Goal: Information Seeking & Learning: Check status

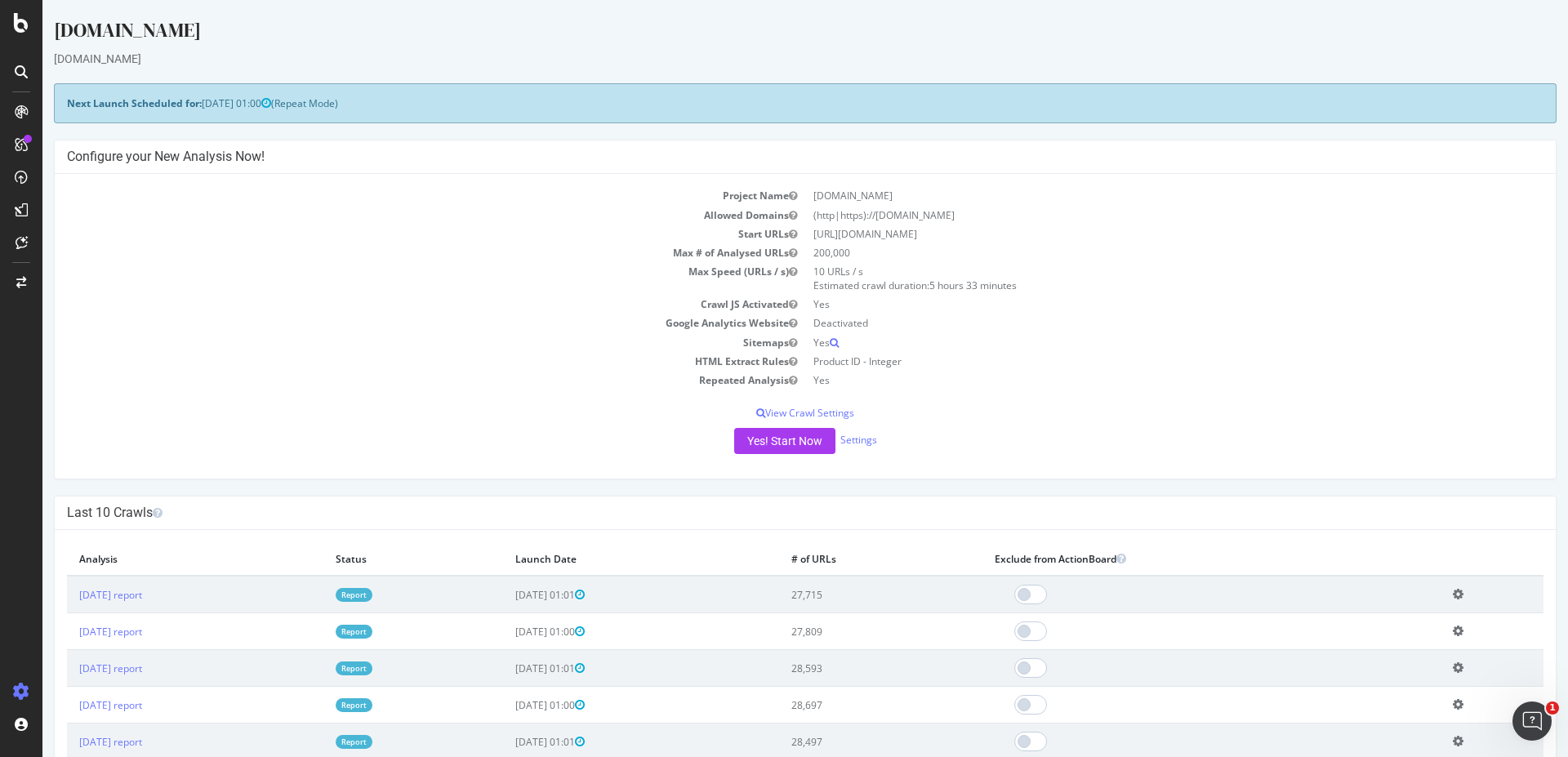
click at [373, 593] on link "Report" at bounding box center [354, 595] width 37 height 14
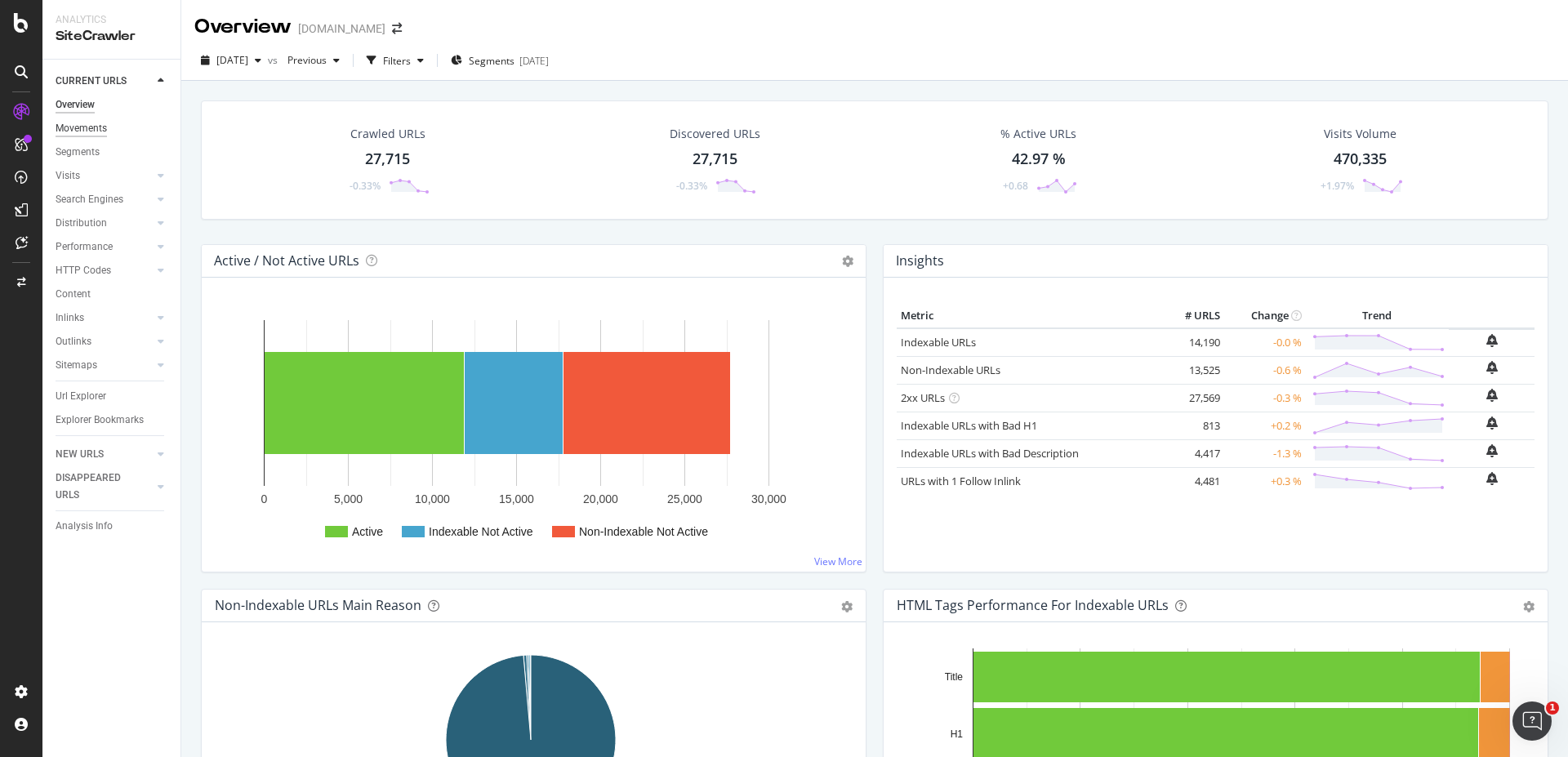
click at [91, 127] on div "Movements" at bounding box center [82, 128] width 52 height 17
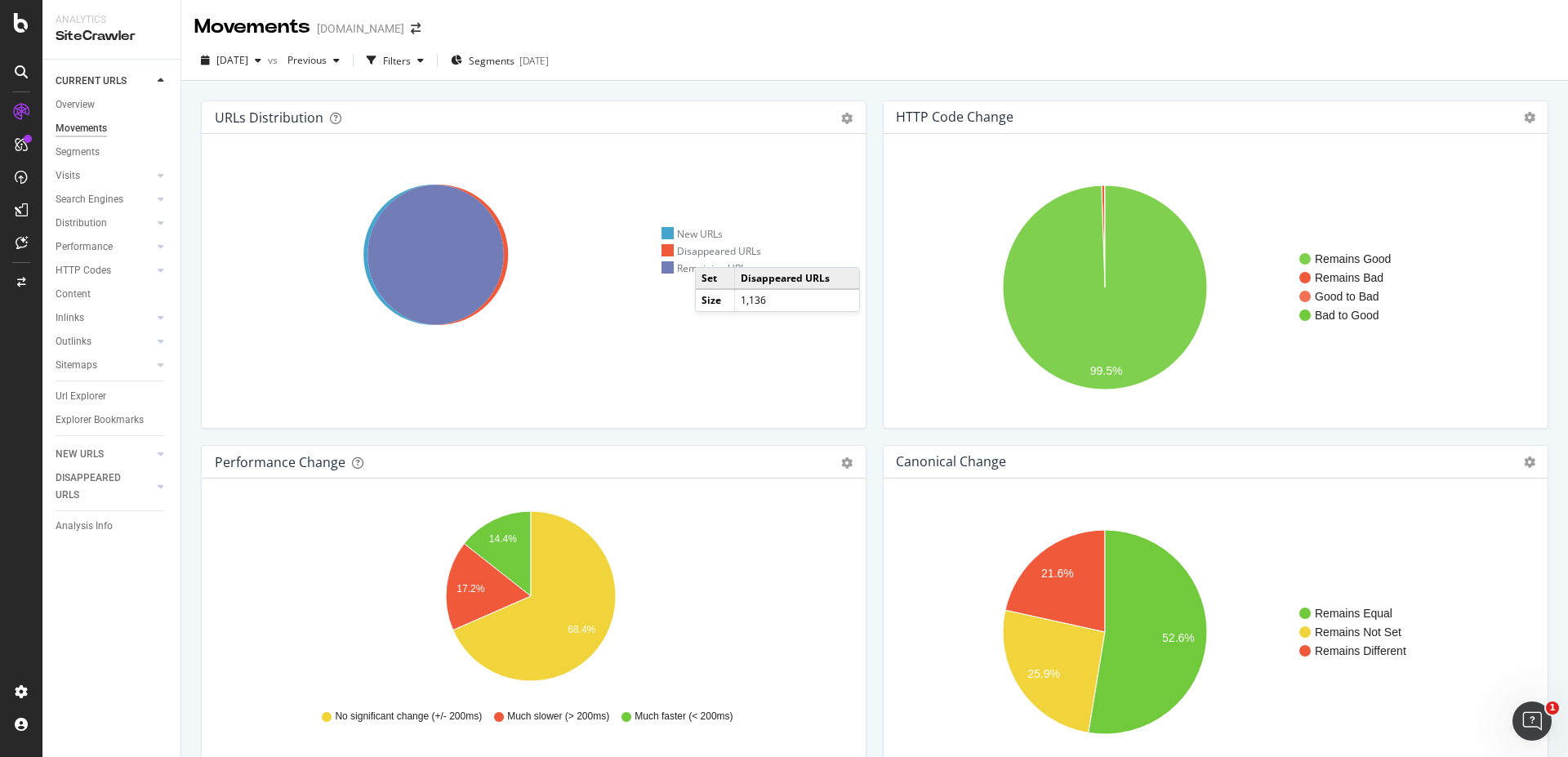
click at [711, 251] on div "Disappeared URLs" at bounding box center [711, 252] width 101 height 14
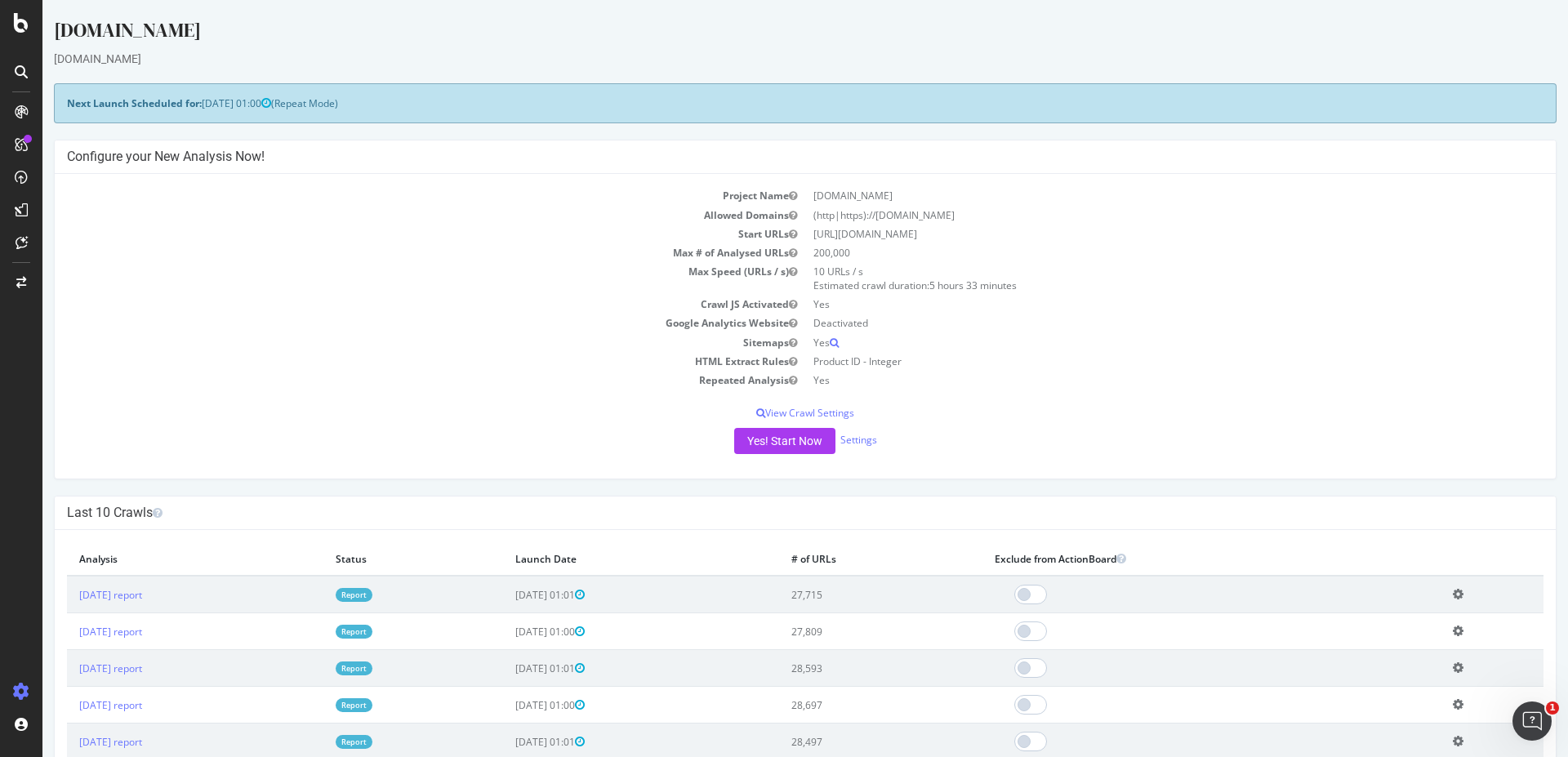
click at [373, 596] on link "Report" at bounding box center [354, 595] width 37 height 14
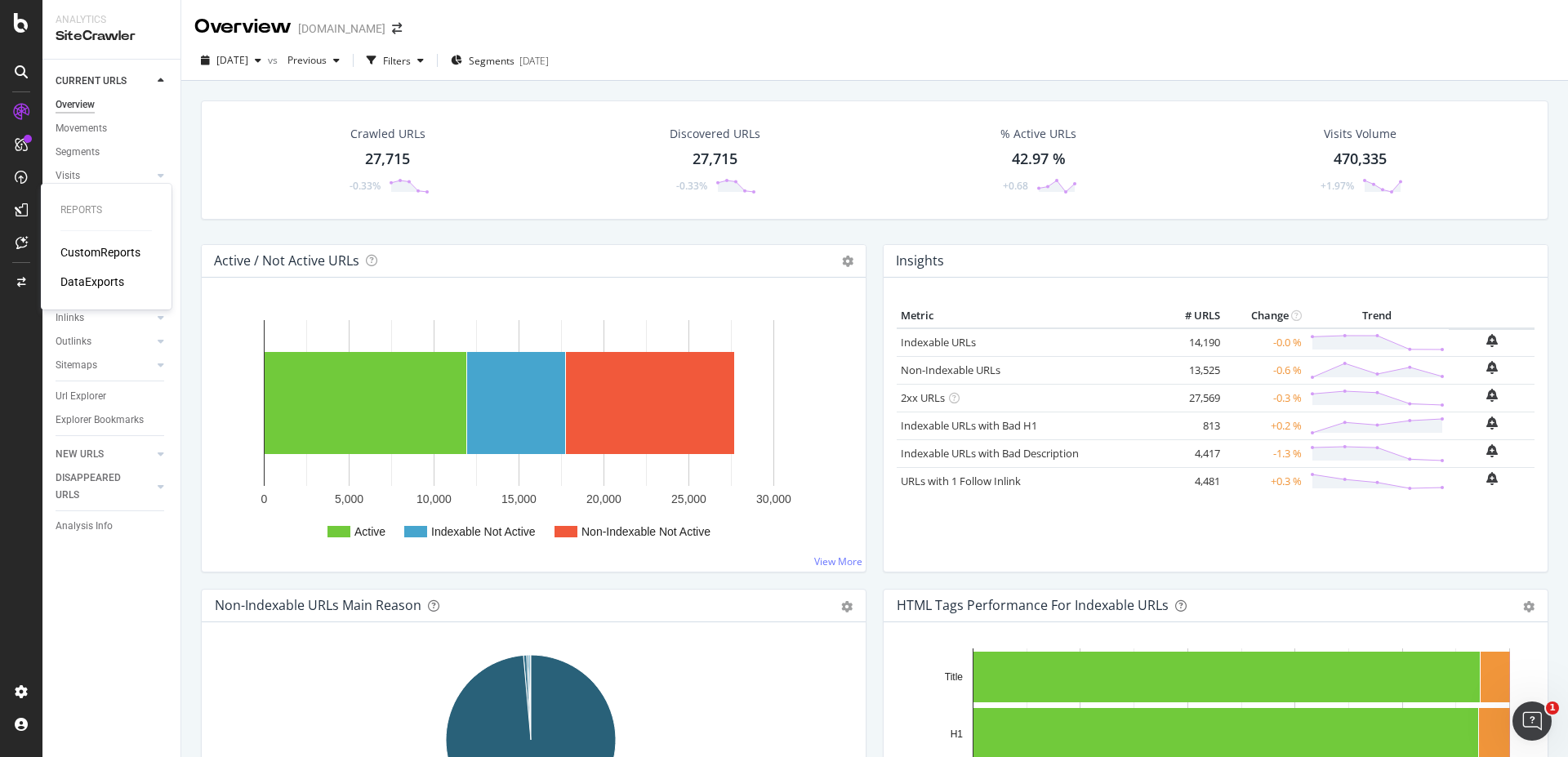
click at [96, 251] on div "CustomReports" at bounding box center [101, 253] width 80 height 16
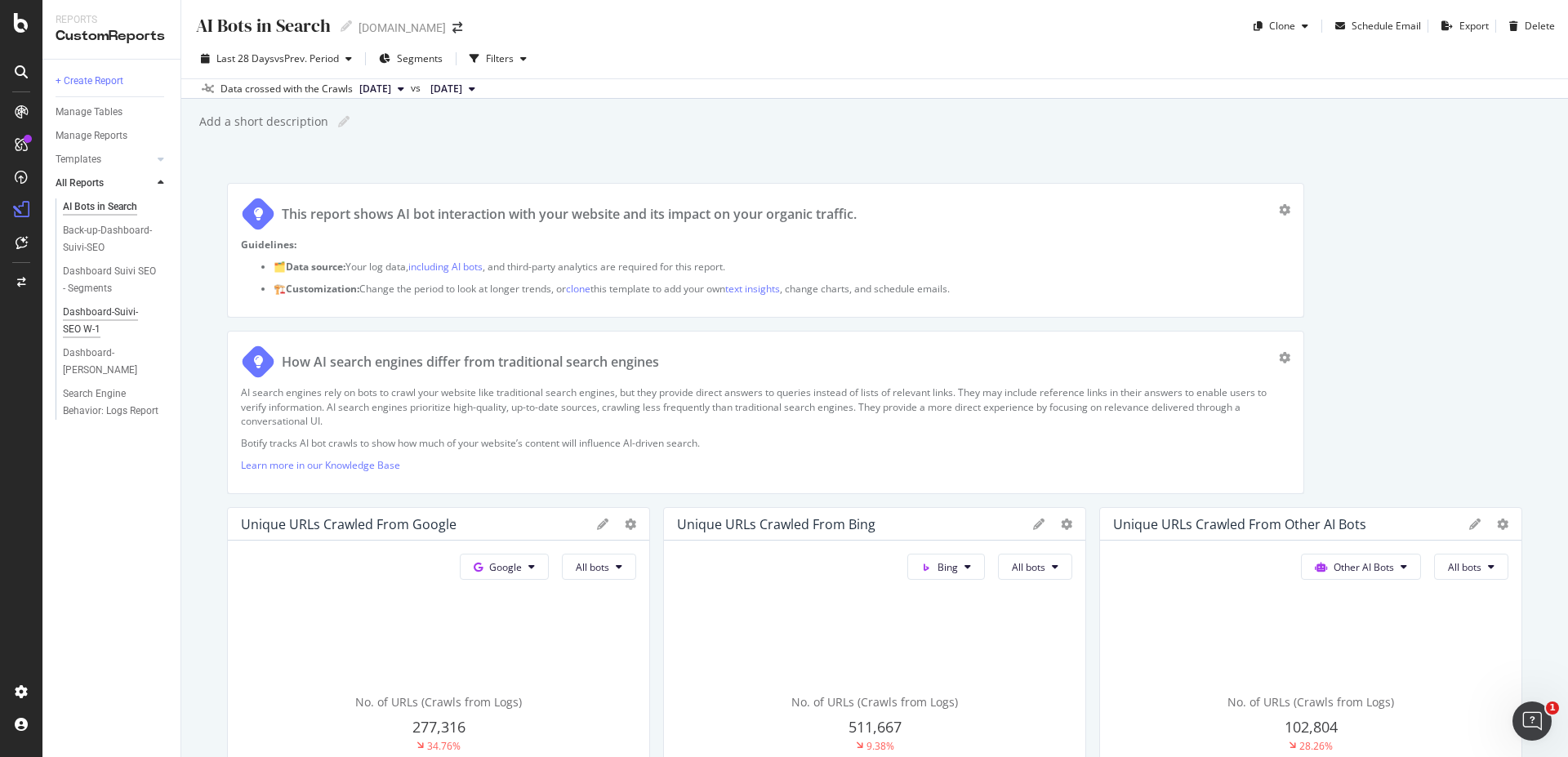
click at [109, 319] on div "Dashboard-Suivi-SEO W-1" at bounding box center [109, 321] width 93 height 34
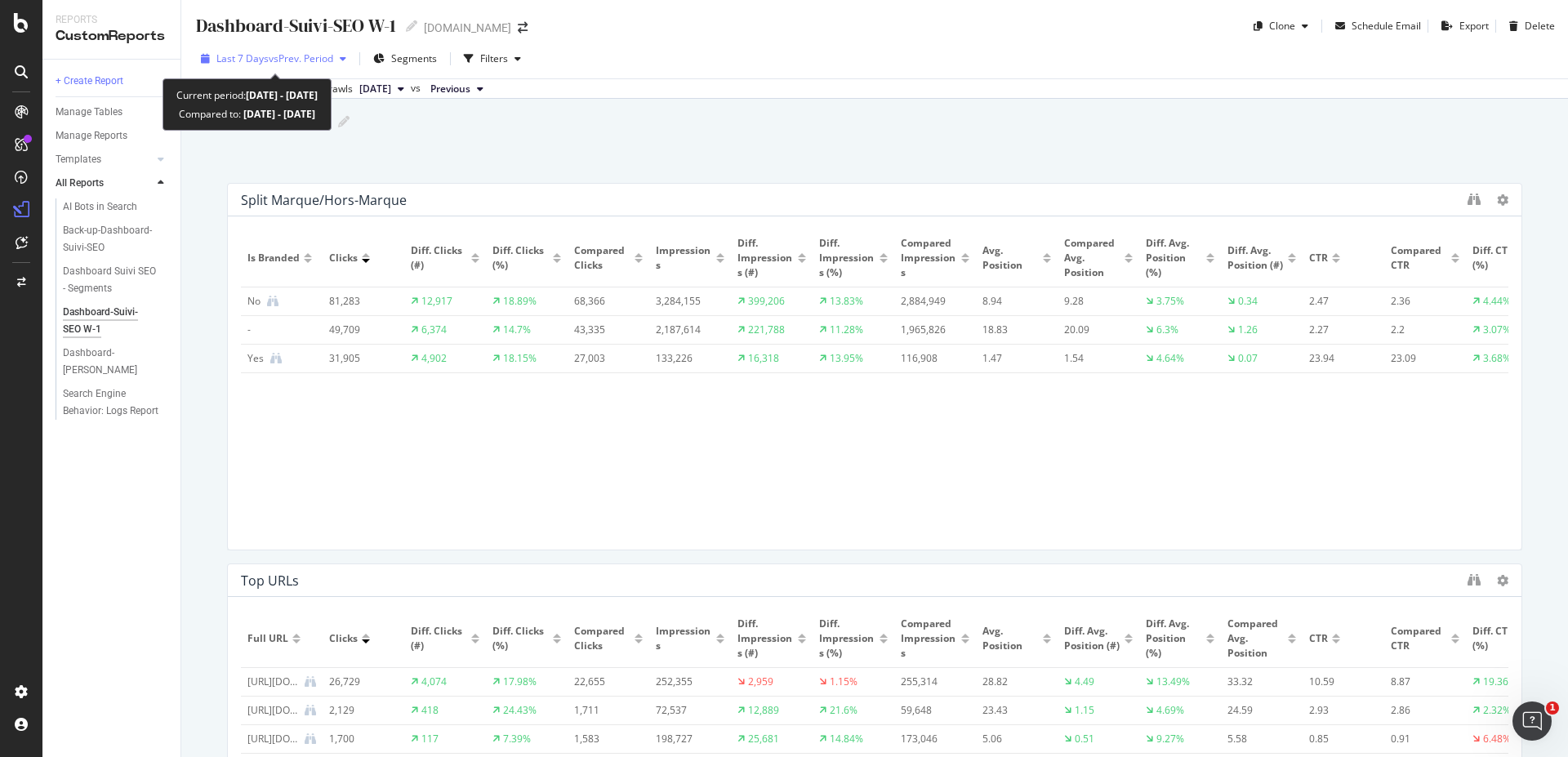
click at [339, 64] on div "Last 7 Days vs Prev. Period" at bounding box center [274, 59] width 159 height 25
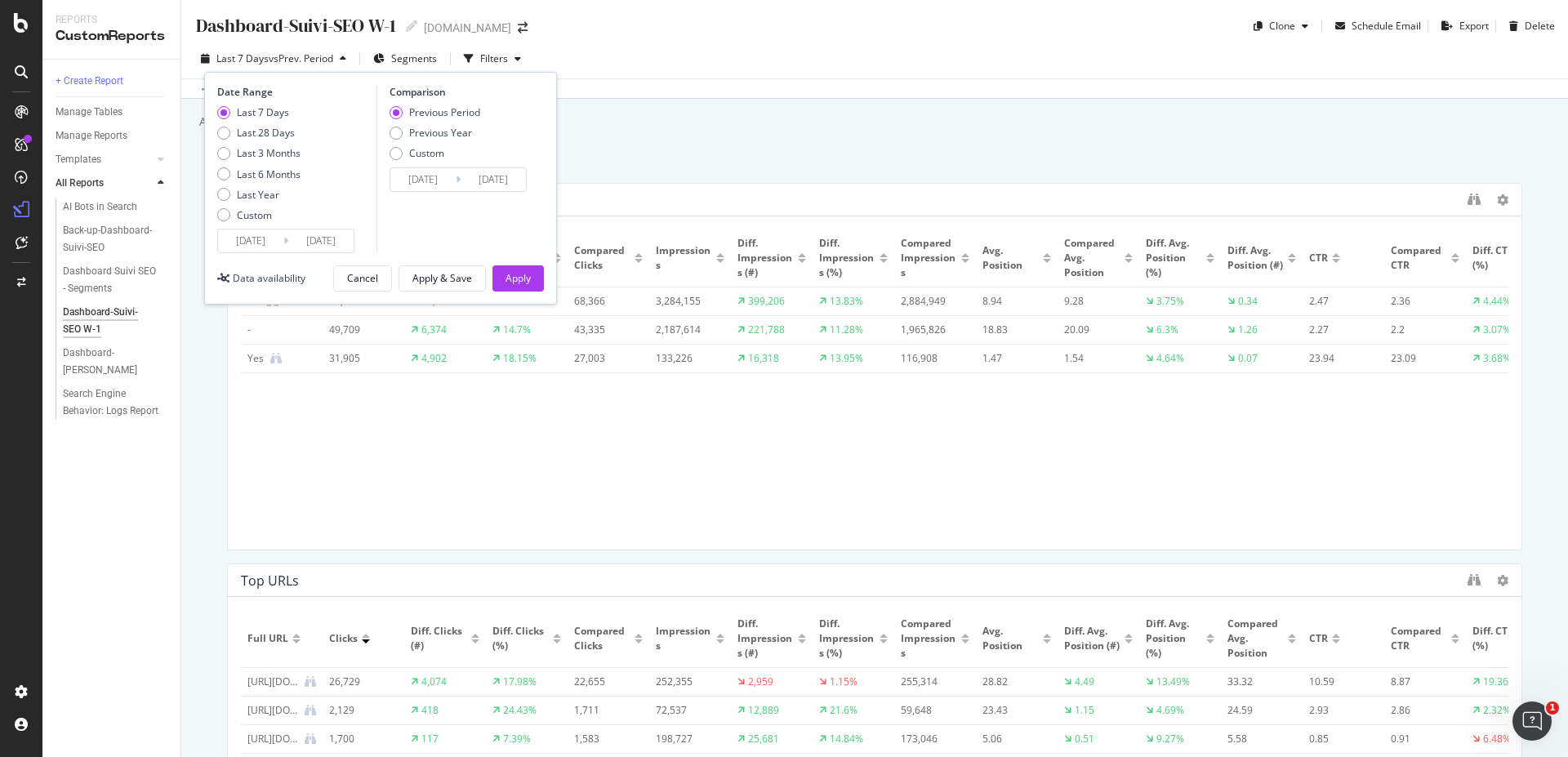
click at [316, 242] on input "[DATE]" at bounding box center [321, 241] width 65 height 23
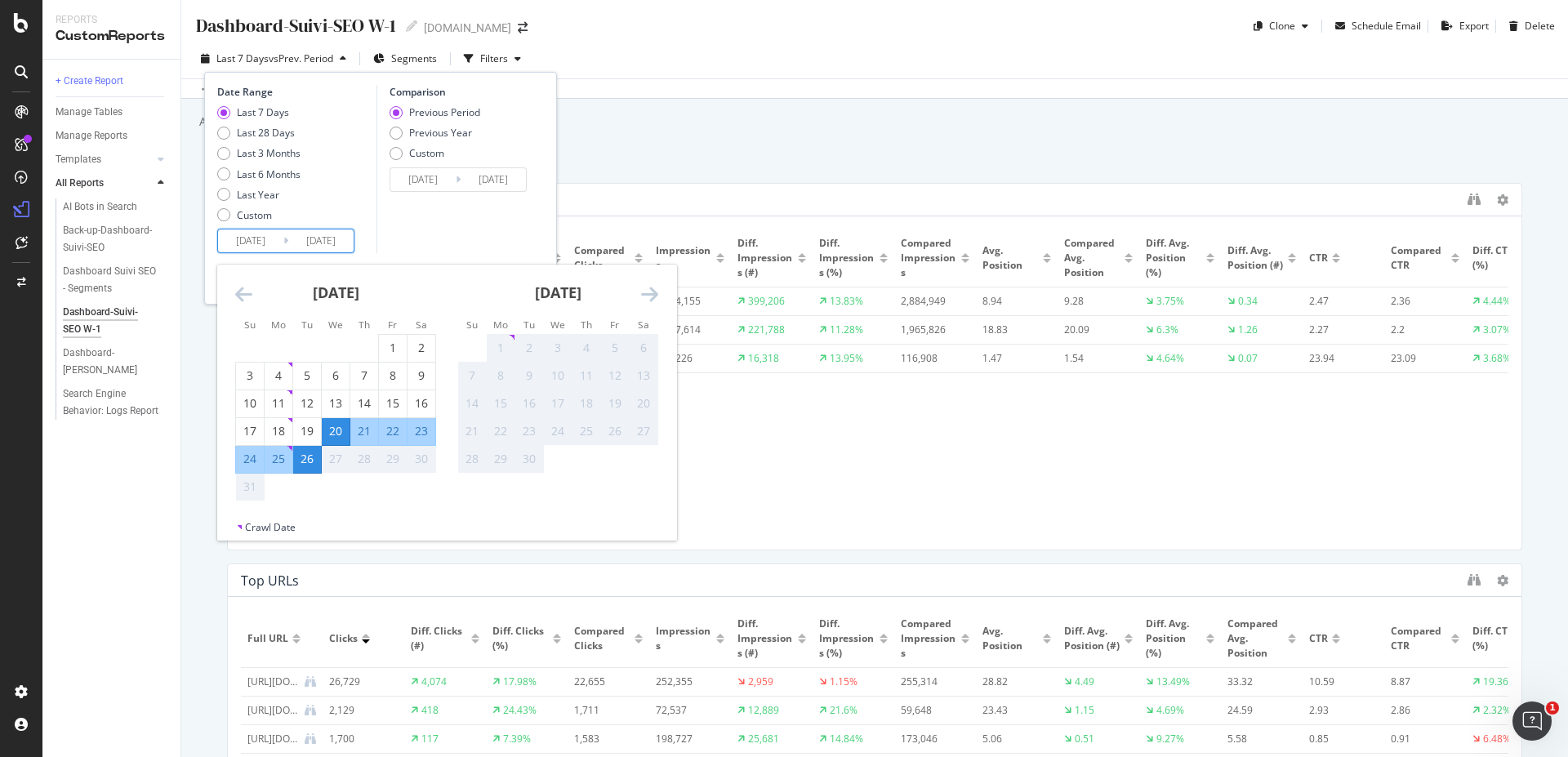
click at [334, 431] on div "20" at bounding box center [336, 431] width 28 height 16
type input "[DATE]"
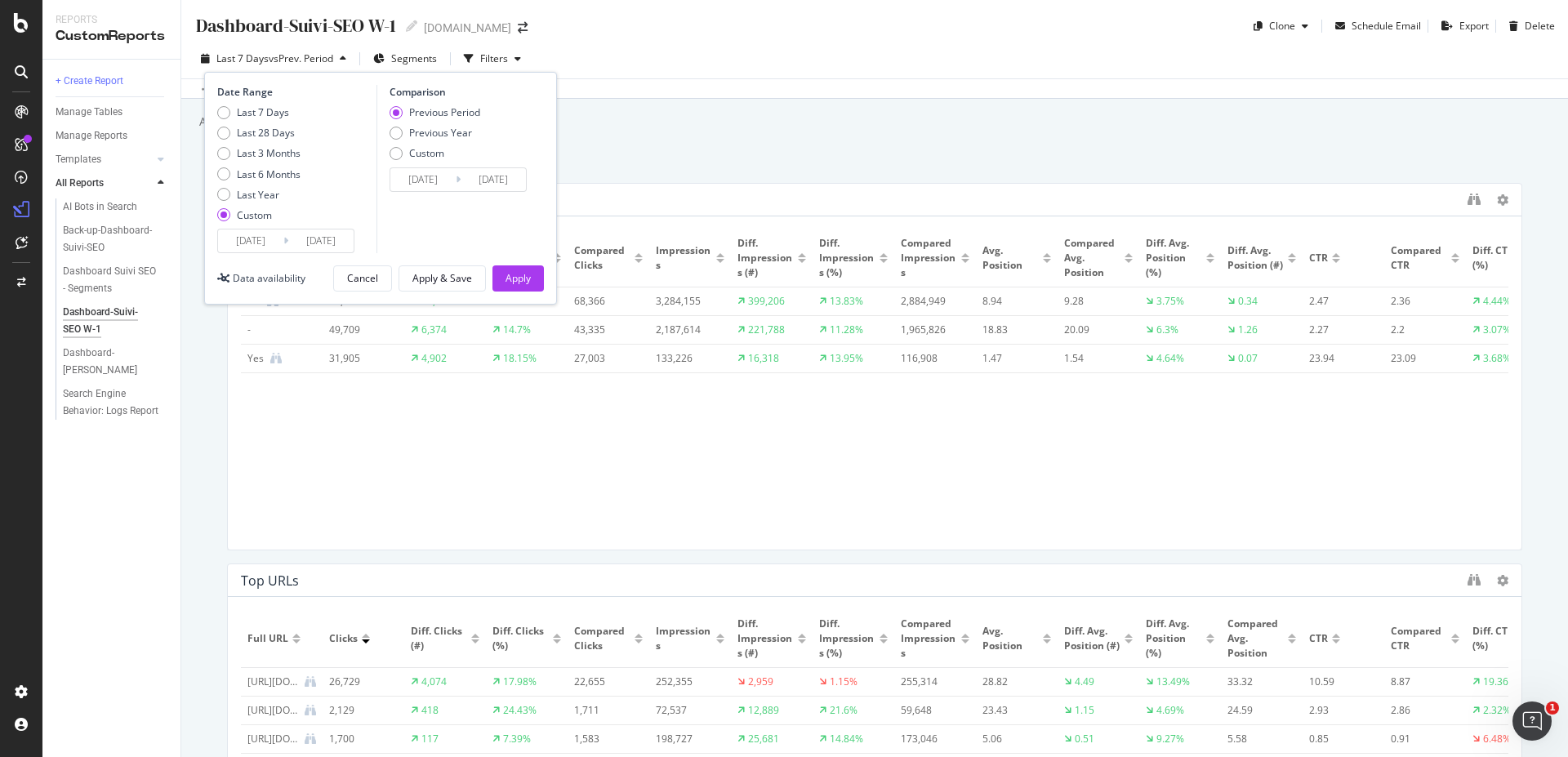
click at [282, 247] on input "[DATE]" at bounding box center [250, 241] width 65 height 23
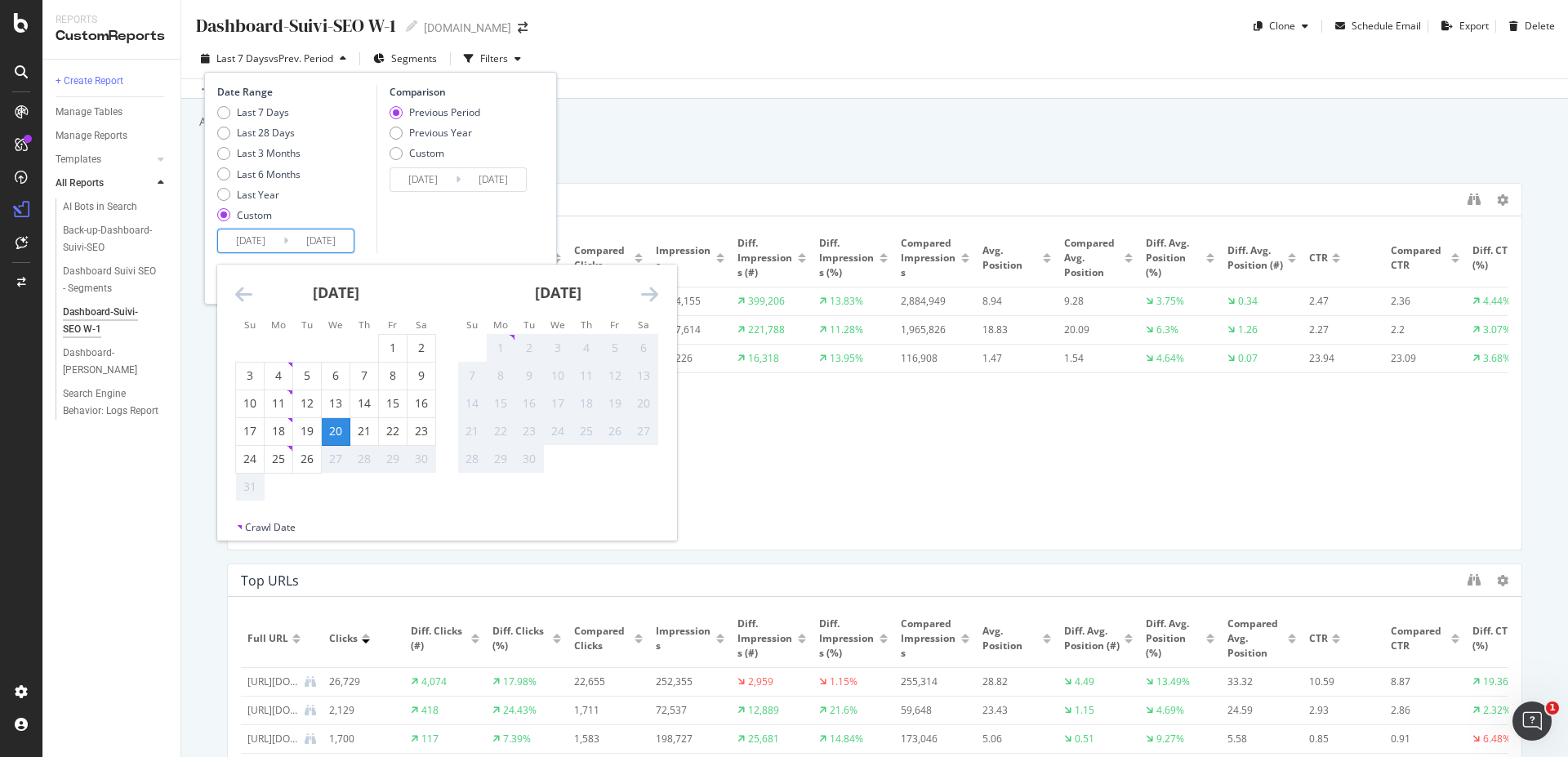
click at [254, 240] on input "[DATE]" at bounding box center [250, 241] width 65 height 23
click at [307, 219] on div "Last 7 Days Last 28 Days Last 3 Months Last 6 Months Last Year Custom" at bounding box center [295, 166] width 155 height 123
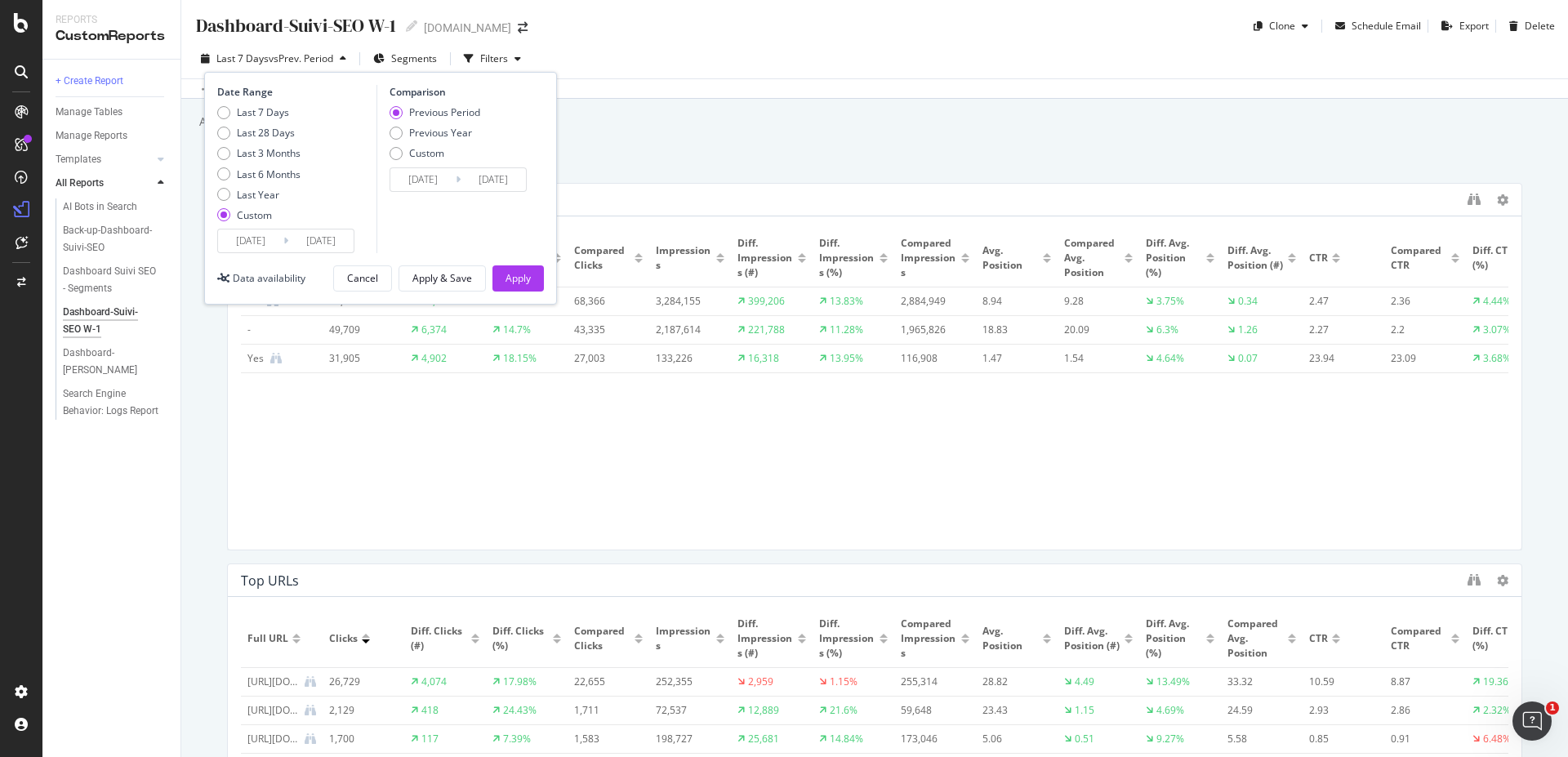
click at [316, 242] on input "[DATE]" at bounding box center [321, 241] width 65 height 23
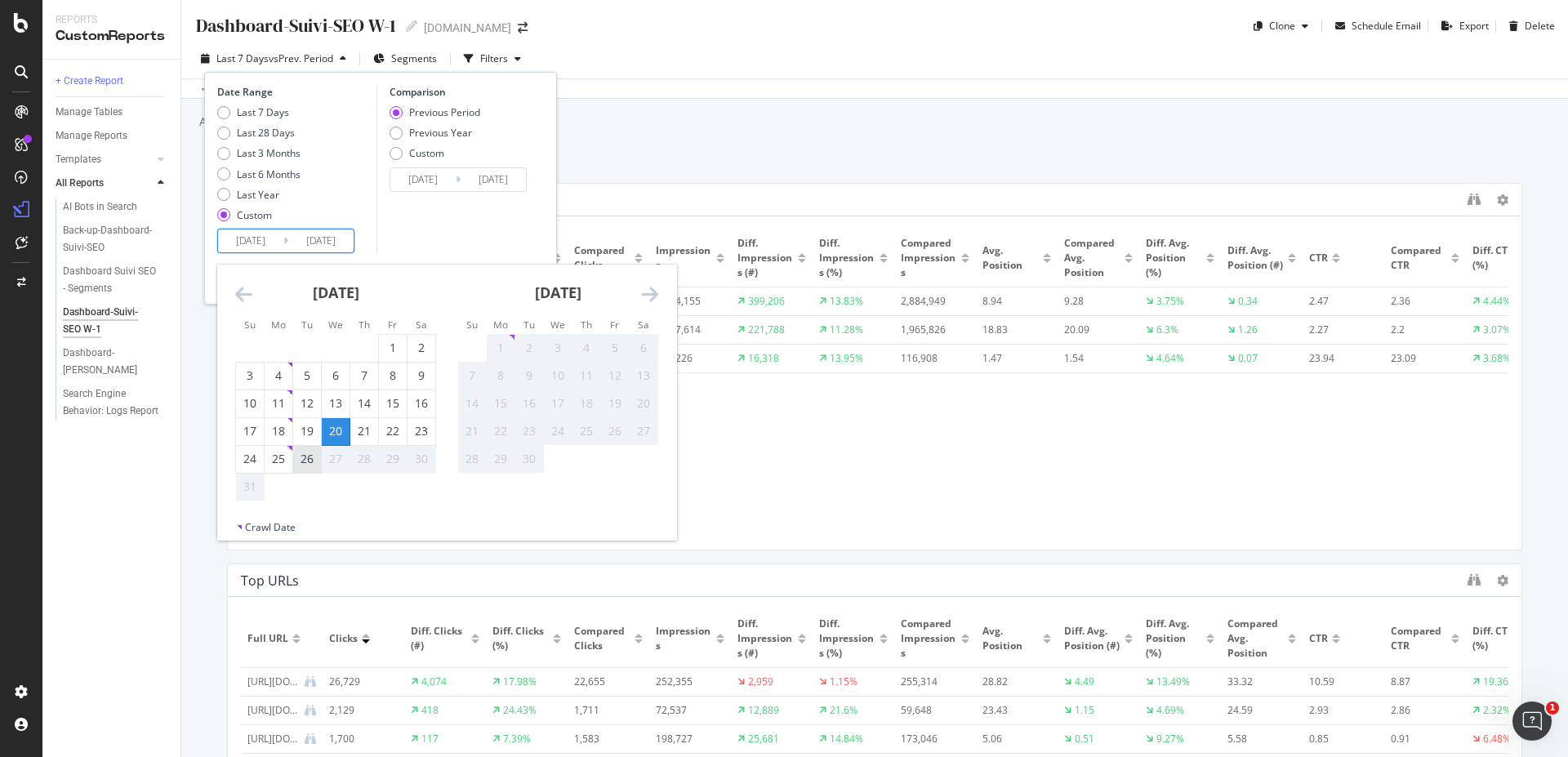
click at [308, 451] on div "26" at bounding box center [308, 458] width 28 height 16
type input "[DATE]"
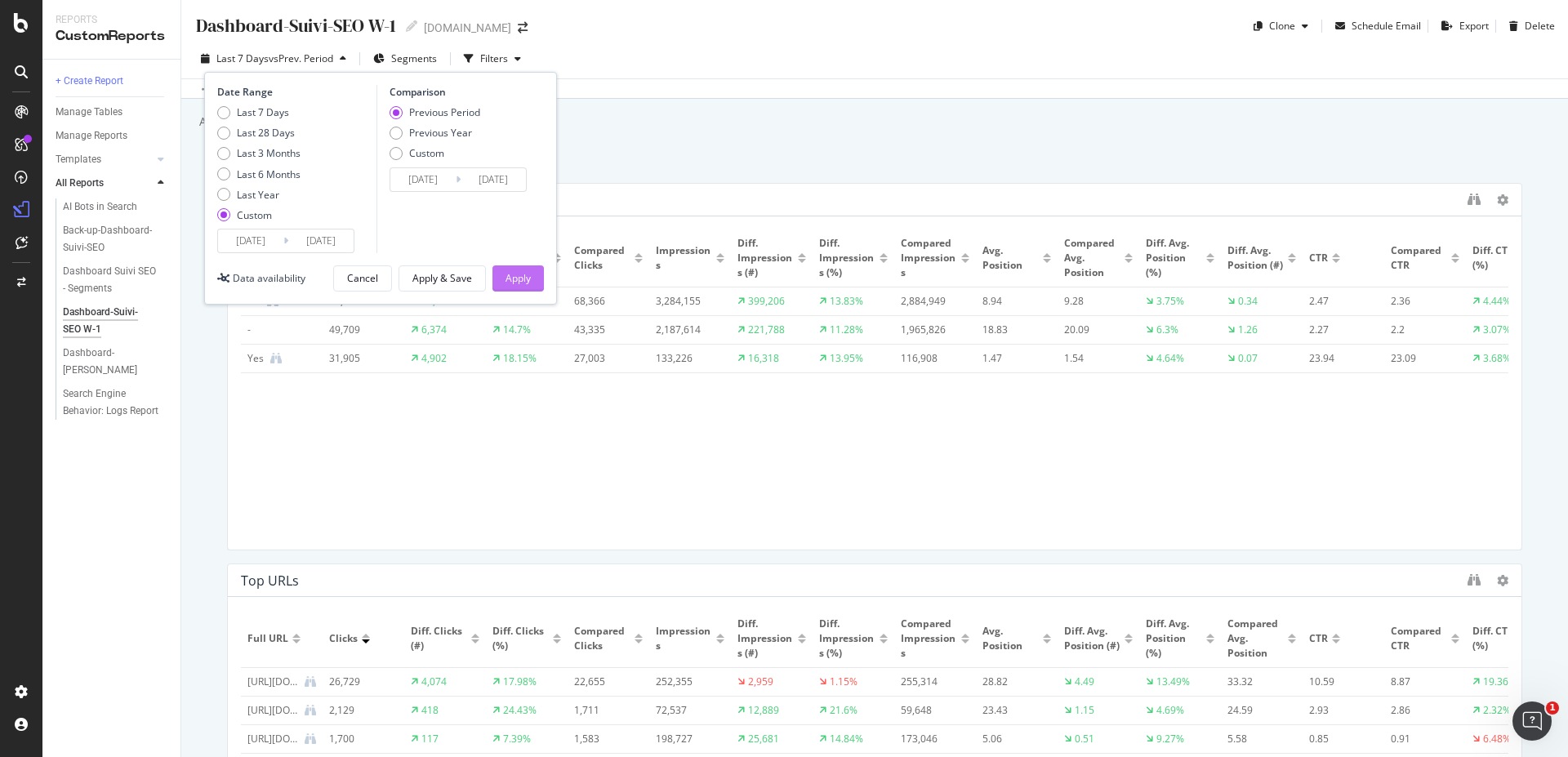
click at [522, 269] on div "Apply" at bounding box center [517, 279] width 25 height 25
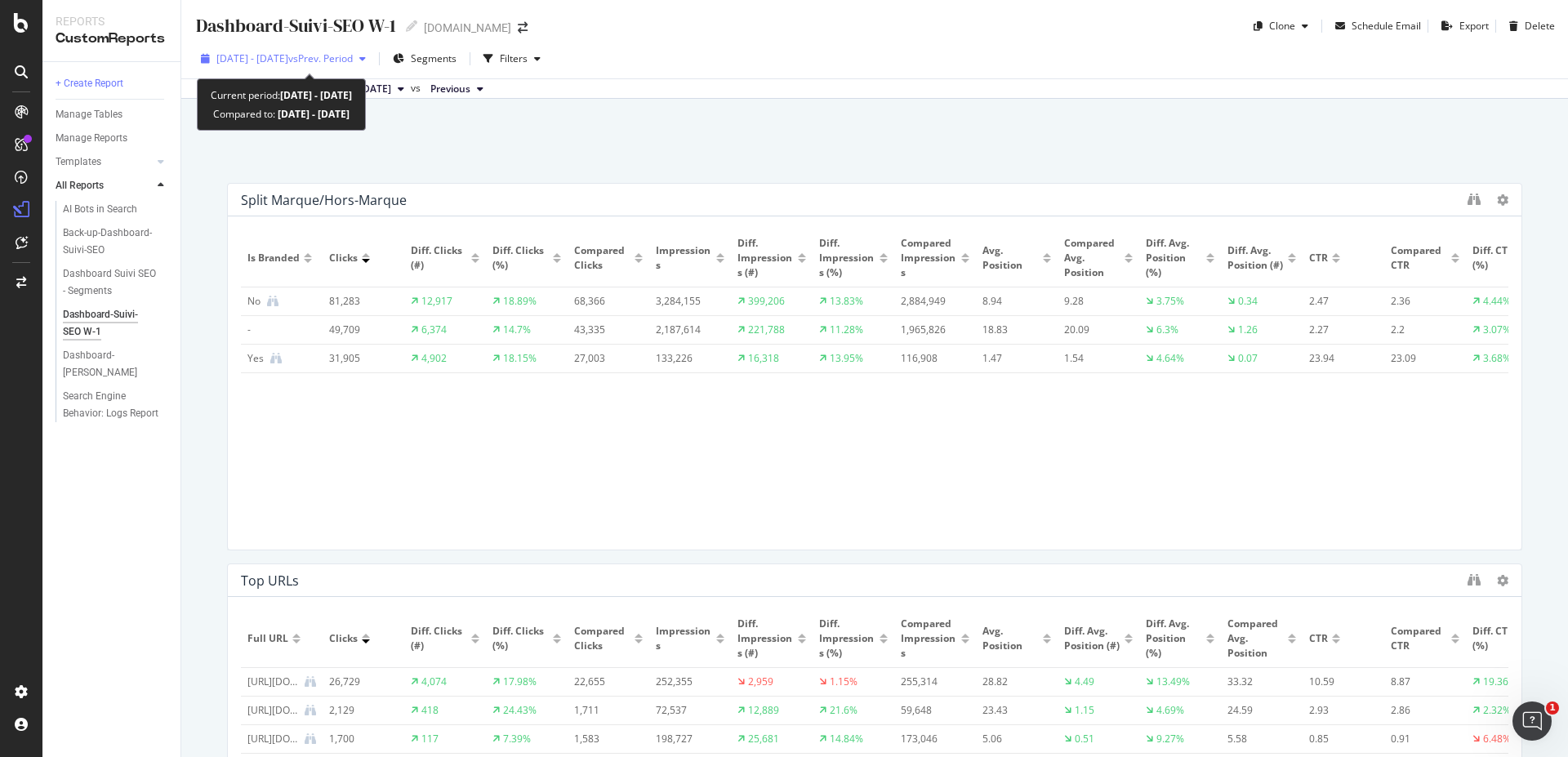
click at [373, 61] on div "button" at bounding box center [363, 59] width 20 height 10
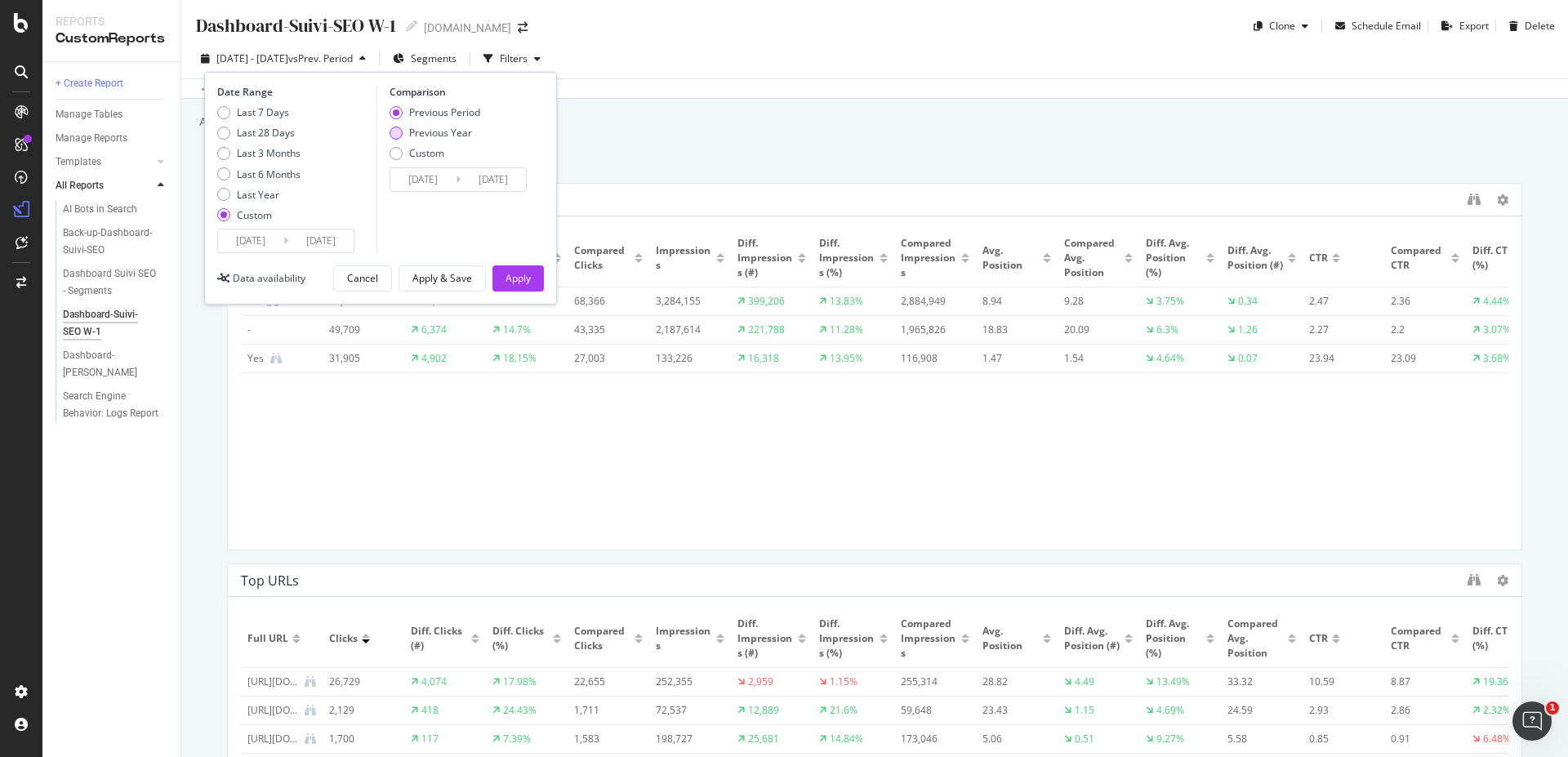
click at [419, 132] on div "Previous Year" at bounding box center [440, 133] width 63 height 14
type input "[DATE]"
click at [512, 276] on div "Apply" at bounding box center [517, 279] width 25 height 14
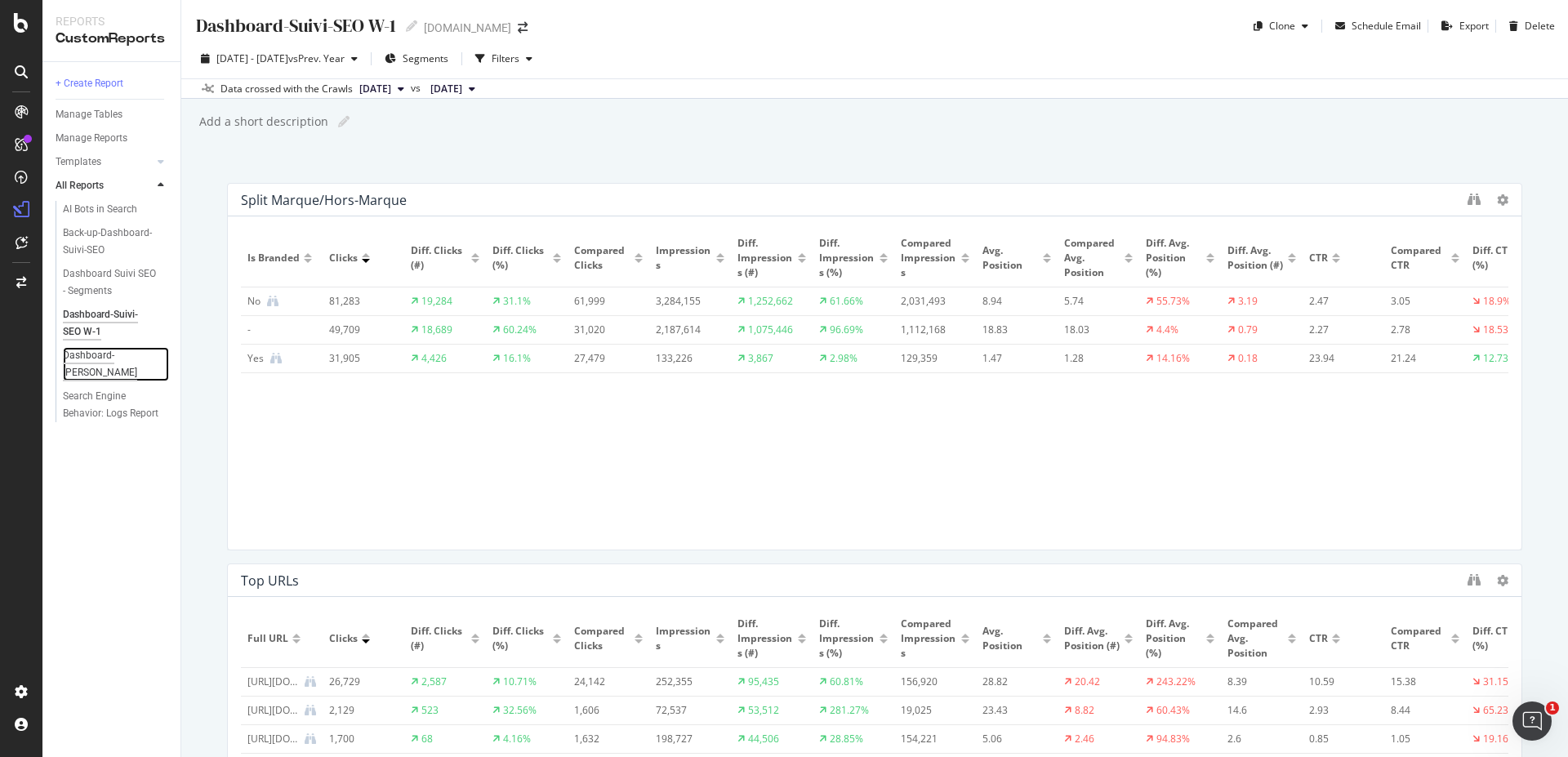
click at [82, 358] on div "Dashboard-[PERSON_NAME]" at bounding box center [110, 365] width 94 height 34
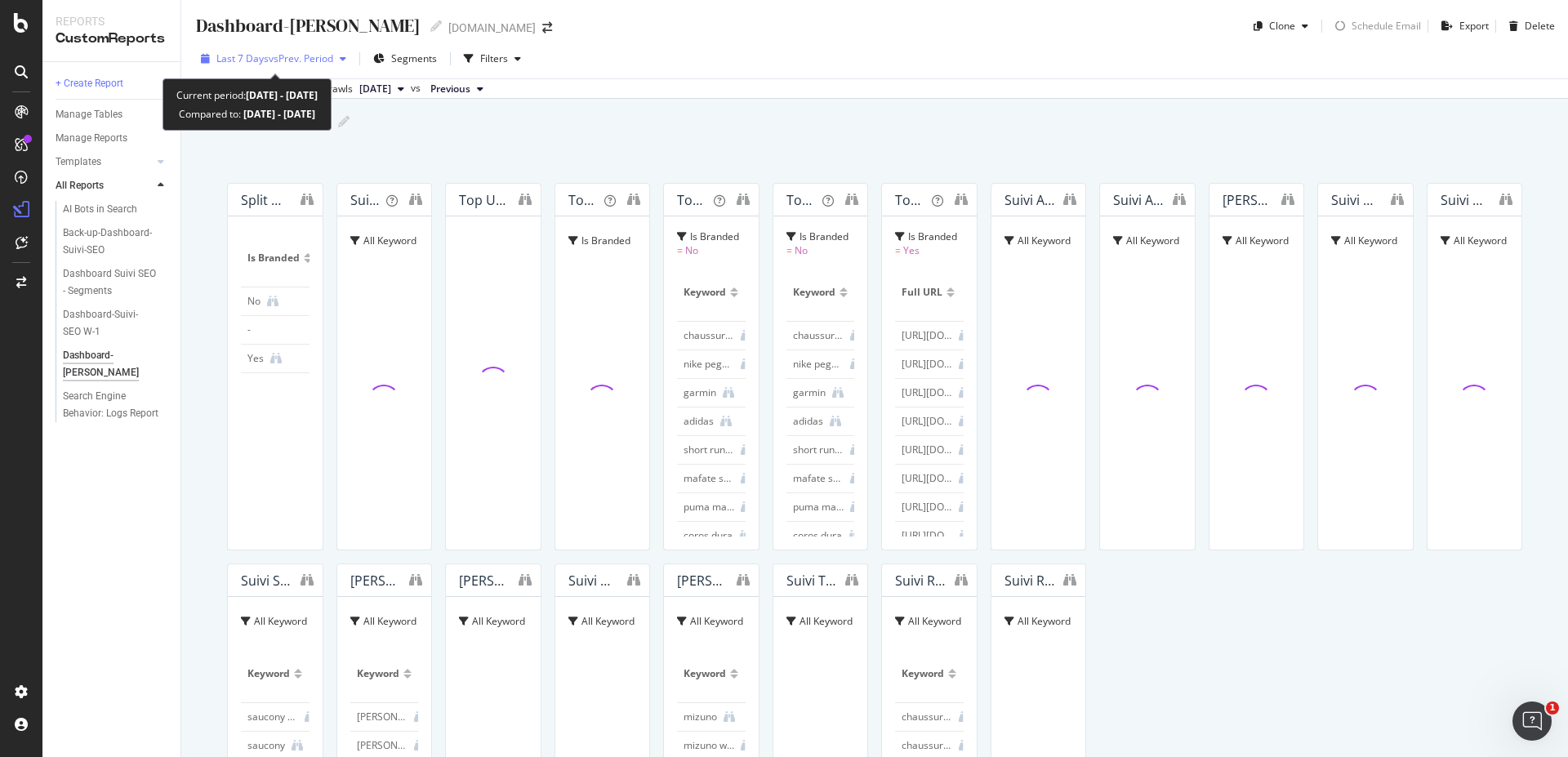
click at [320, 64] on span "vs Prev. Period" at bounding box center [301, 59] width 65 height 14
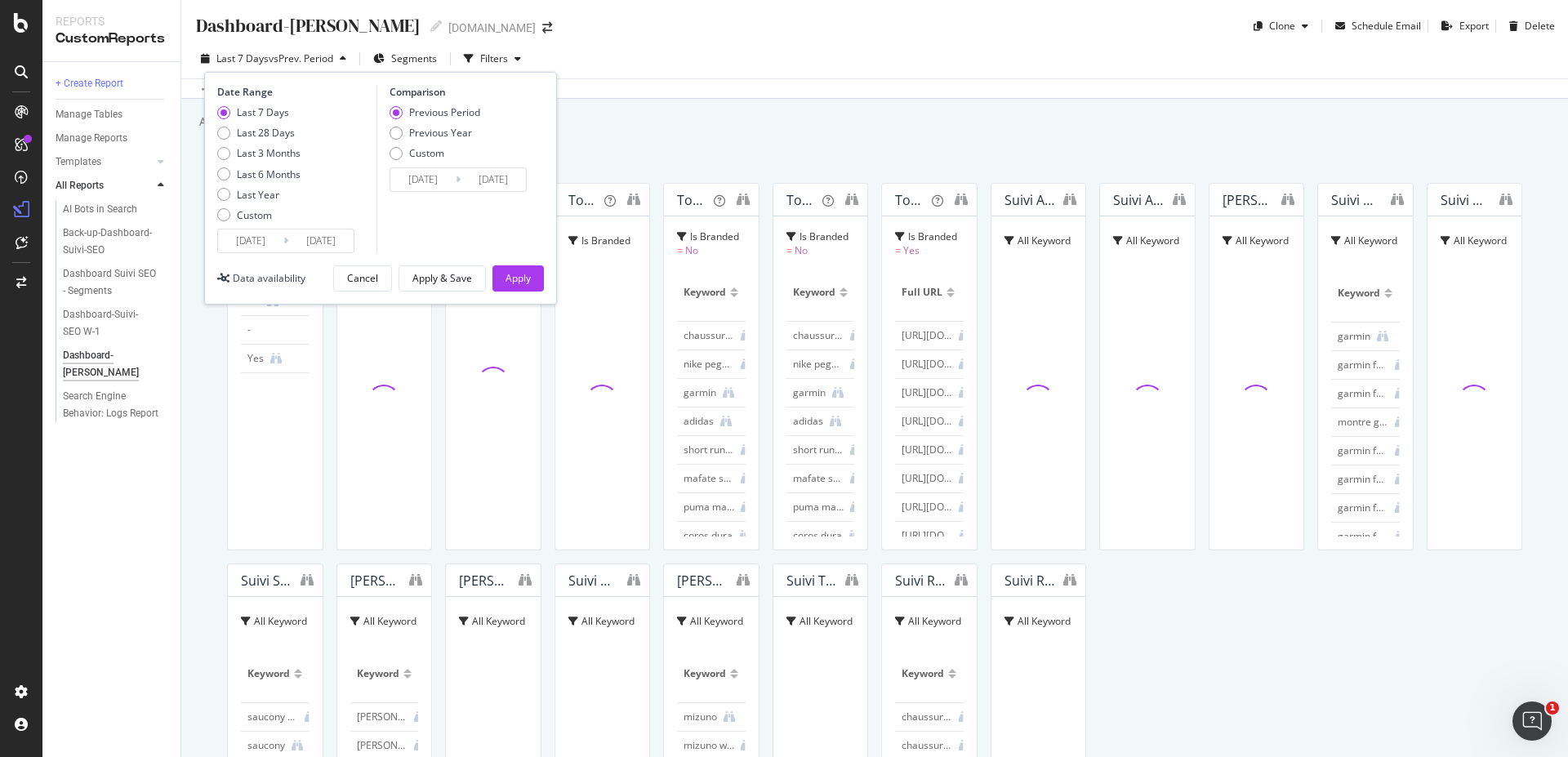
click at [267, 252] on input "[DATE]" at bounding box center [250, 241] width 65 height 23
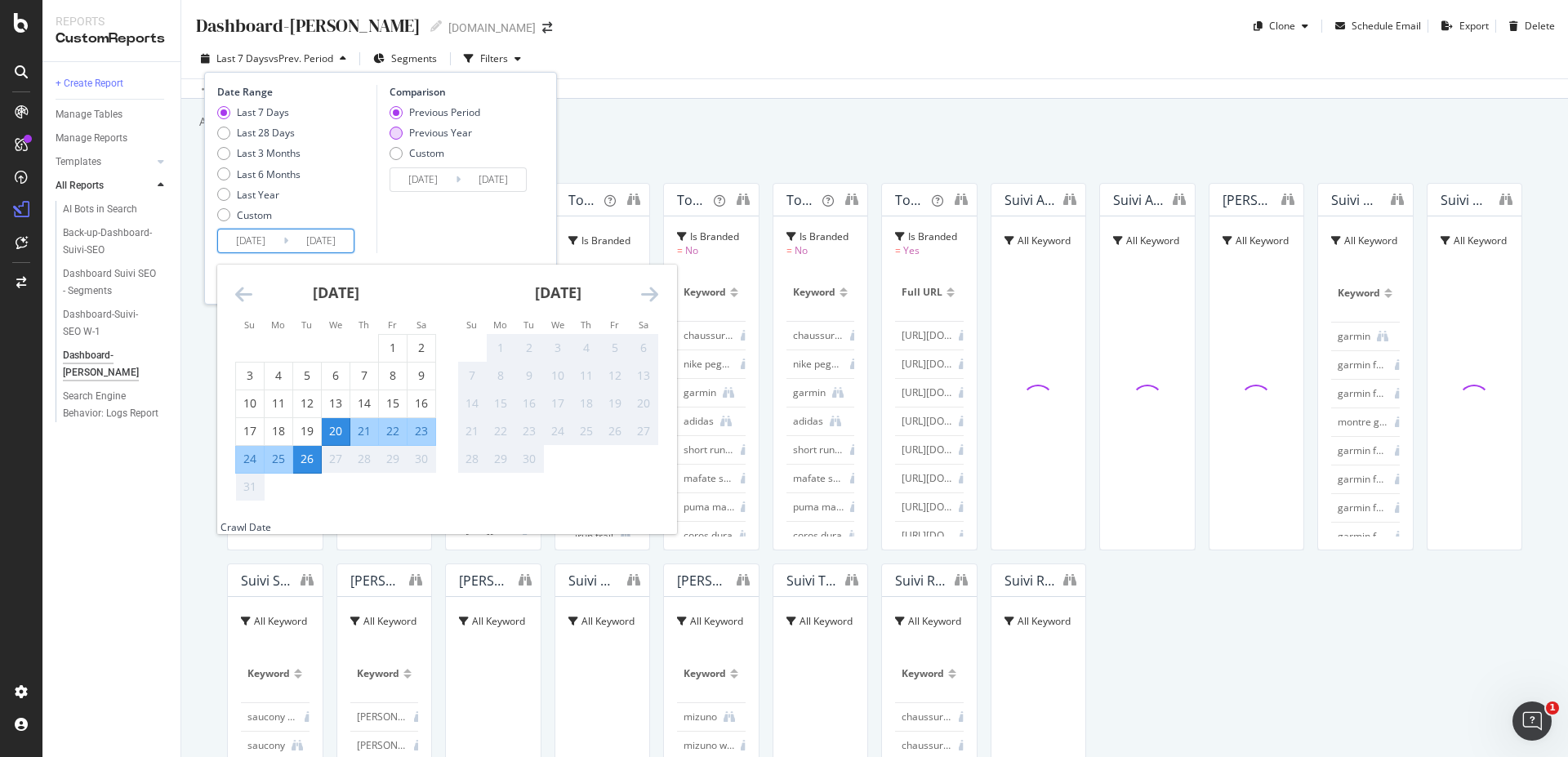
click at [430, 130] on div "Previous Year" at bounding box center [440, 133] width 63 height 14
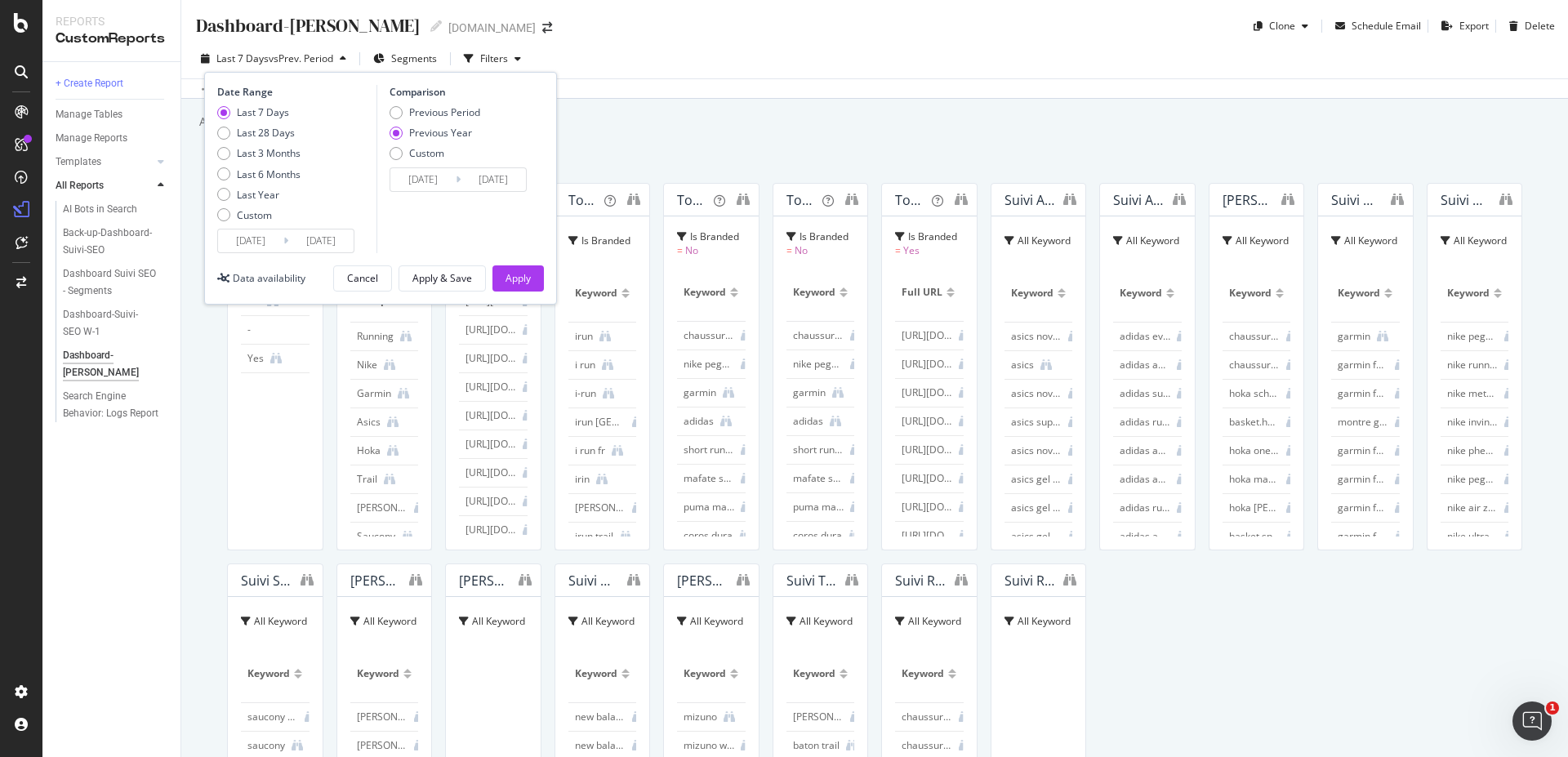
type input "[DATE]"
click at [261, 239] on input "[DATE]" at bounding box center [250, 241] width 65 height 23
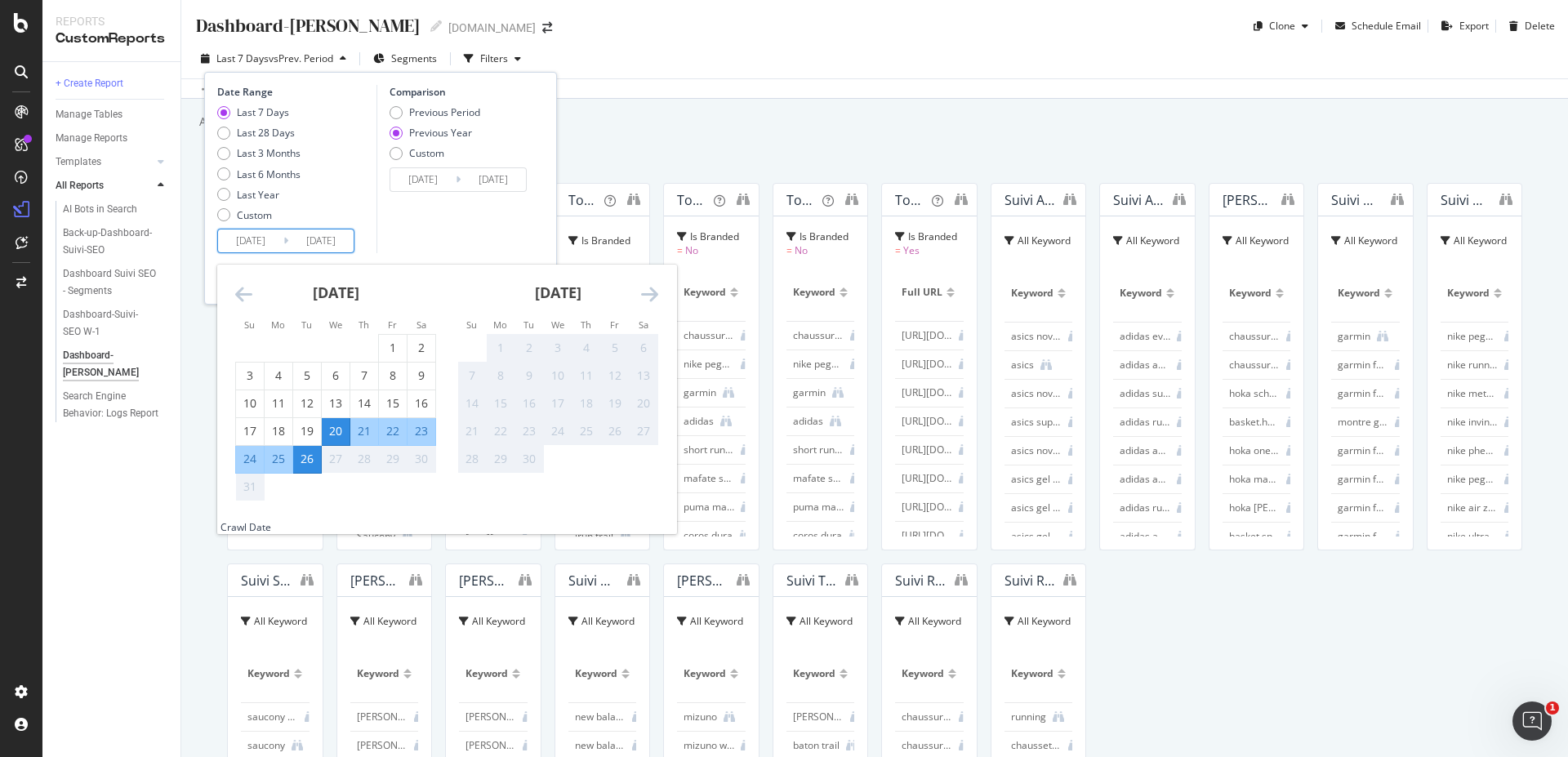
click at [503, 223] on div "Comparison Previous Period Previous Year Custom [DATE] Navigate forward to inte…" at bounding box center [453, 169] width 155 height 168
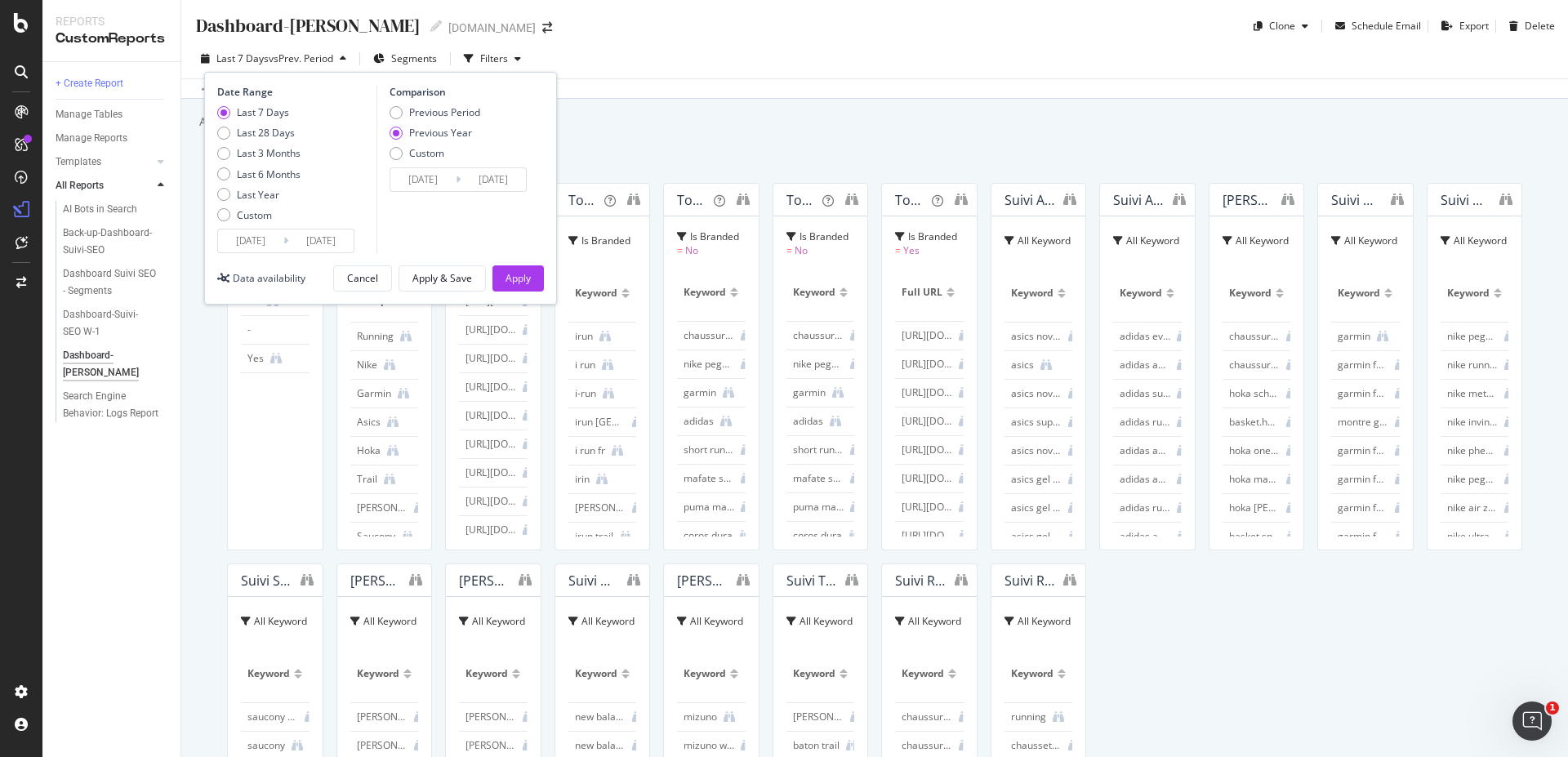
click at [530, 218] on div "Comparison Previous Period Previous Year Custom [DATE] Navigate forward to inte…" at bounding box center [453, 169] width 155 height 168
click at [521, 280] on div "Apply" at bounding box center [517, 279] width 25 height 14
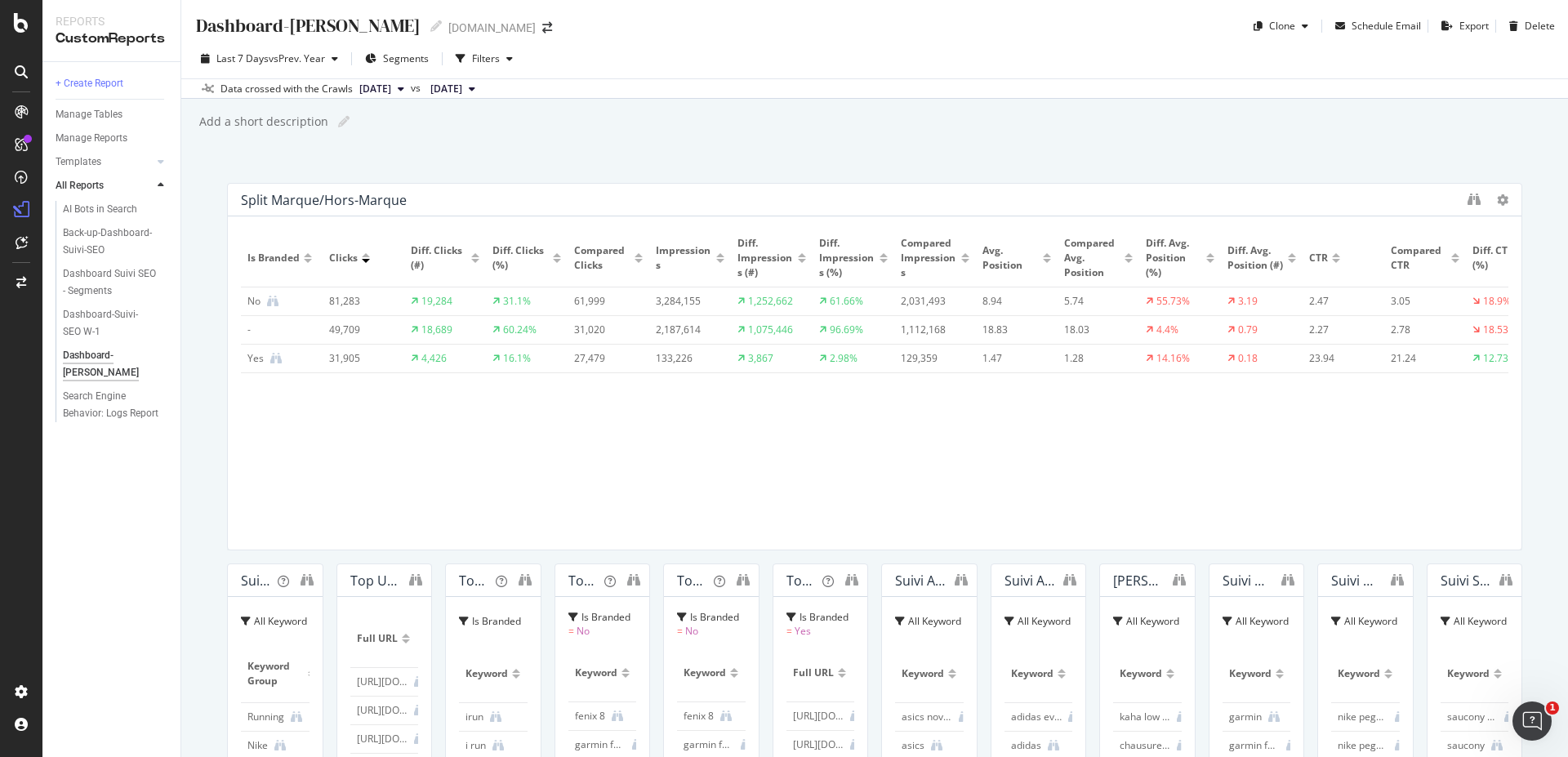
drag, startPoint x: 1076, startPoint y: 340, endPoint x: 1568, endPoint y: 341, distance: 492.0
click at [1567, 341] on html "Reports CustomReports + Create Report Manage Tables Manage Reports Templates AI…" at bounding box center [784, 378] width 1568 height 757
click at [334, 58] on icon "button" at bounding box center [335, 59] width 7 height 10
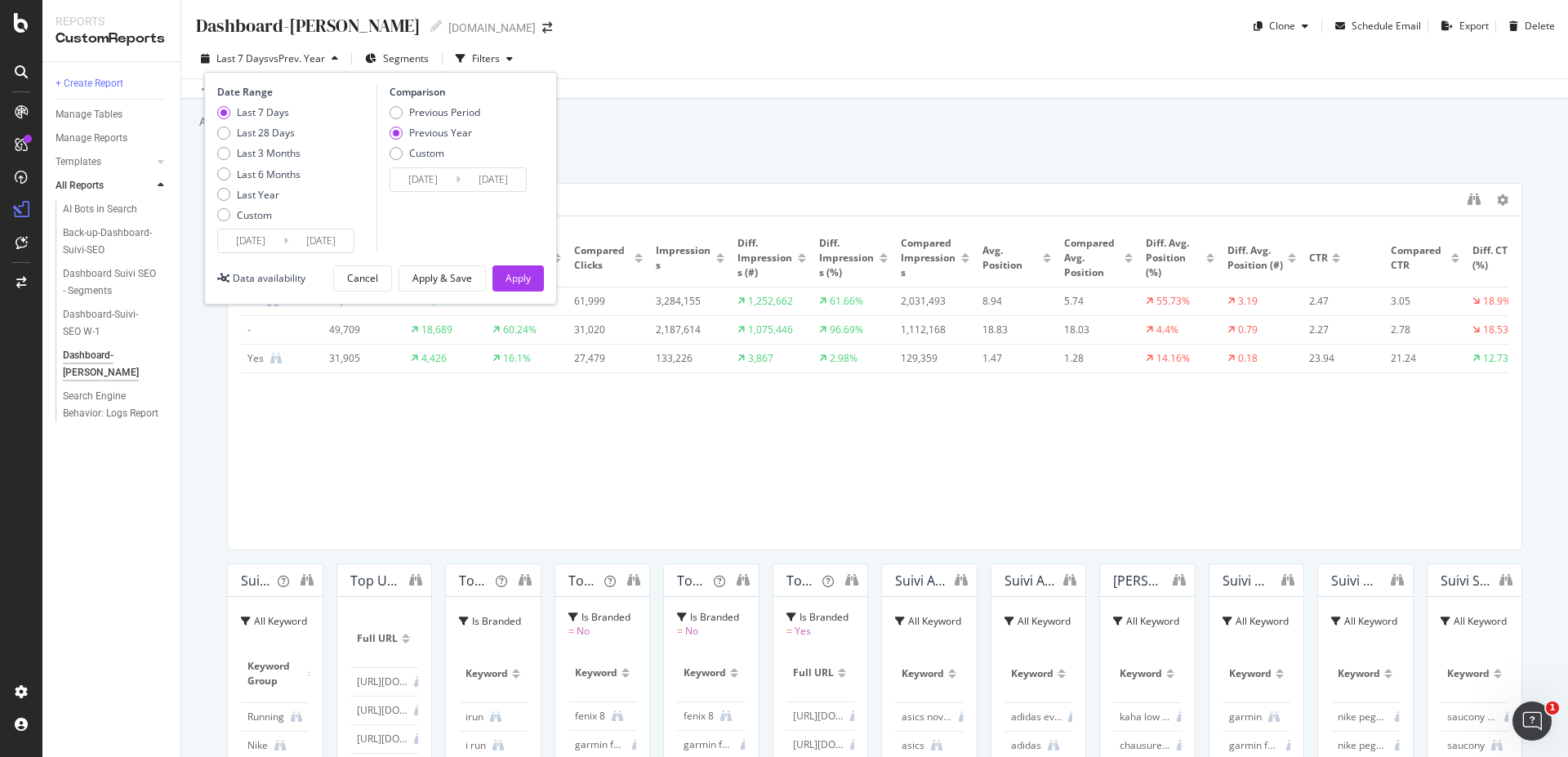
click at [251, 239] on input "[DATE]" at bounding box center [250, 241] width 65 height 23
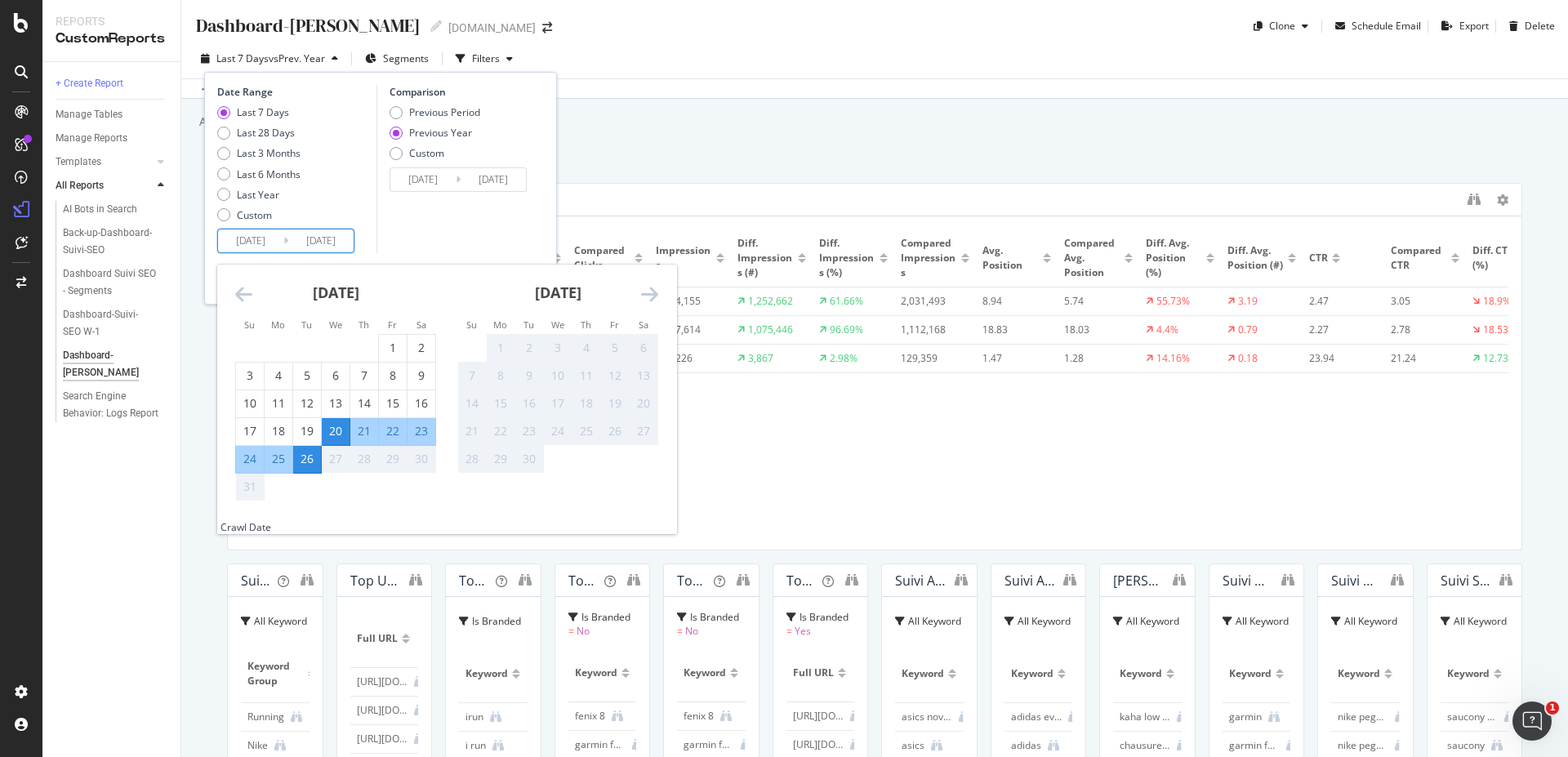
click at [939, 477] on div "Is Branded Clicks Diff. Clicks (#) Diff. Clicks (%) Compared Clicks Impressions…" at bounding box center [874, 382] width 1267 height 307
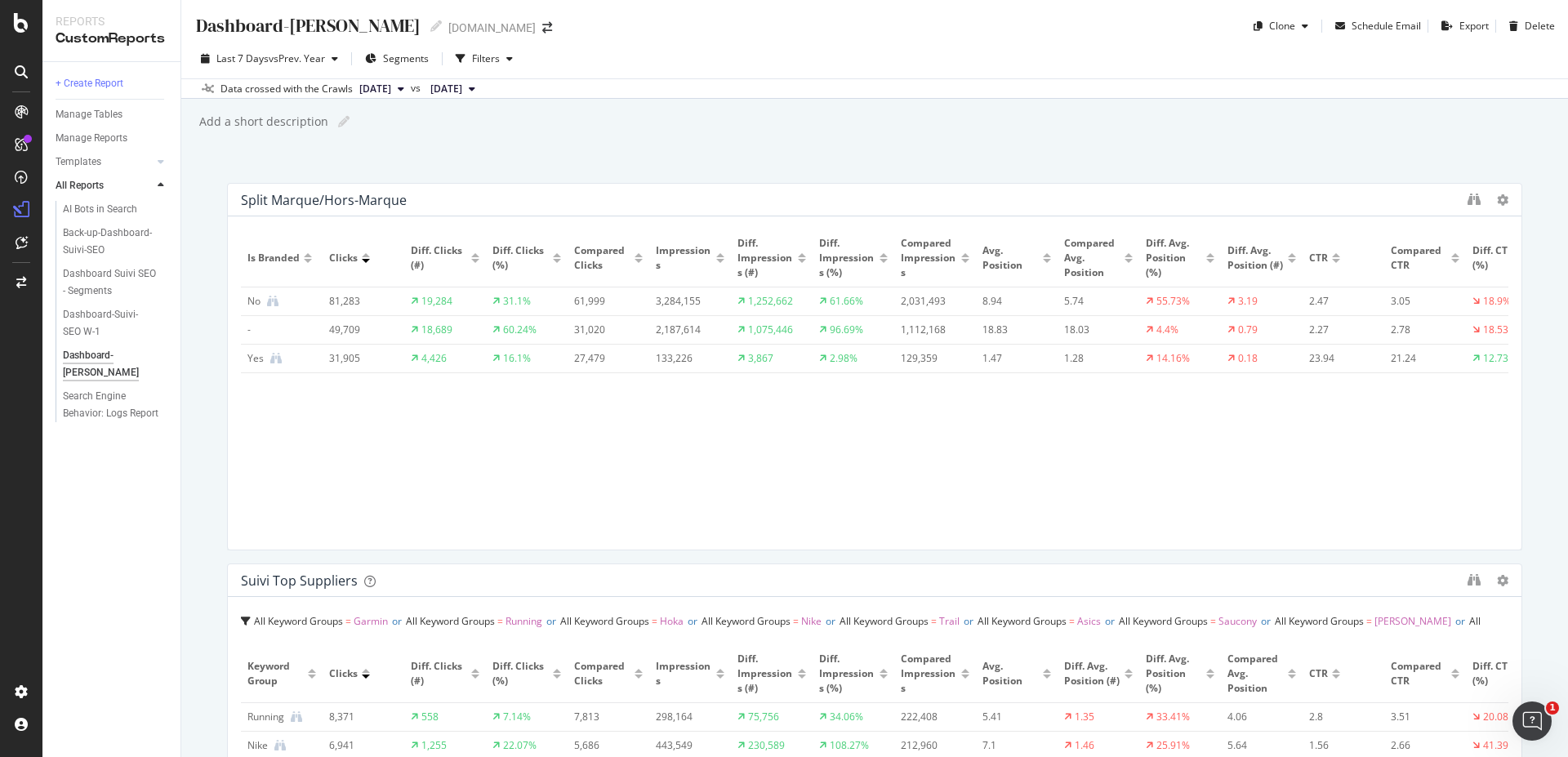
drag, startPoint x: 1069, startPoint y: 649, endPoint x: 1481, endPoint y: 635, distance: 412.2
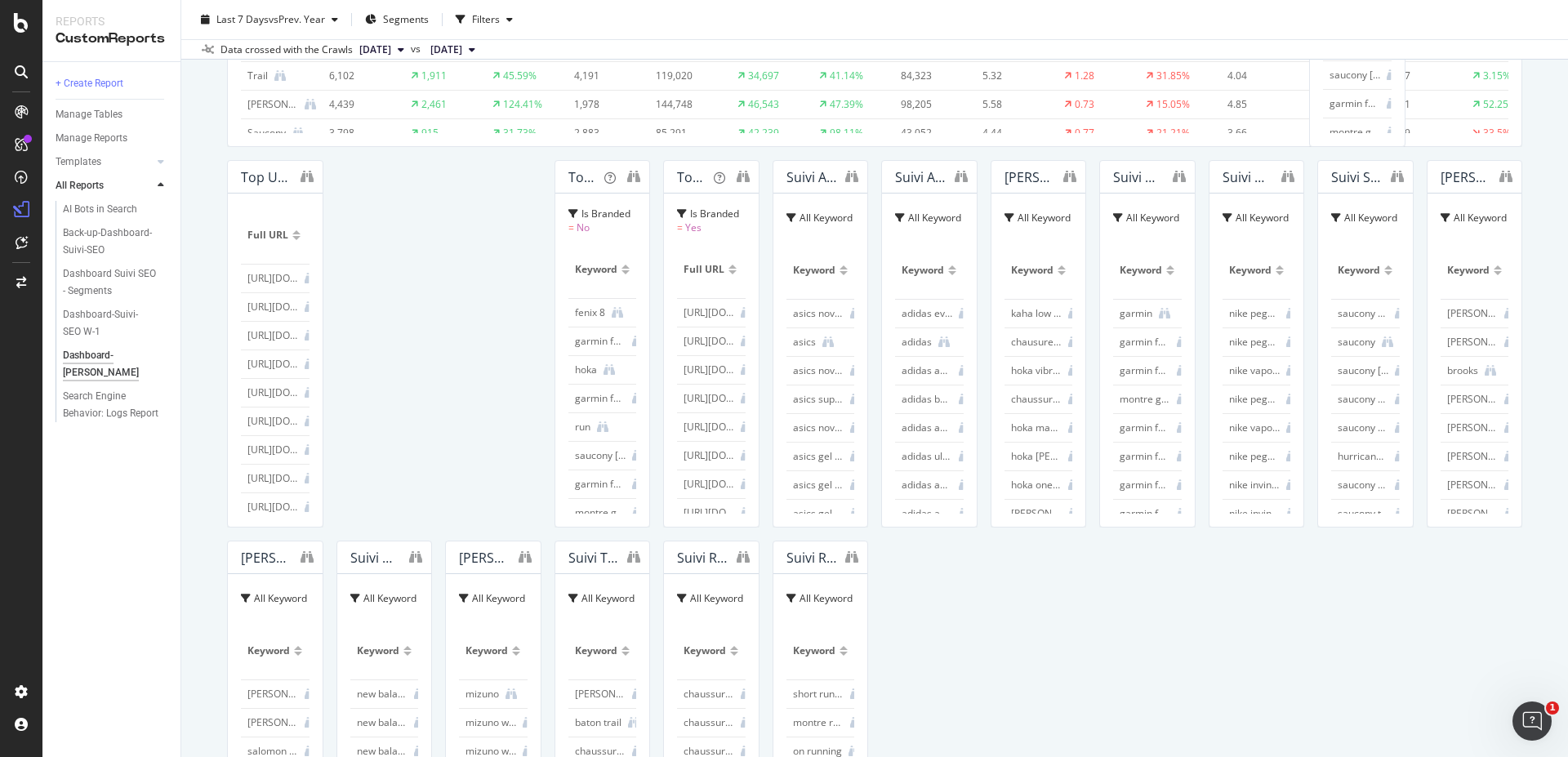
drag, startPoint x: 1421, startPoint y: 179, endPoint x: 565, endPoint y: 549, distance: 932.5
drag, startPoint x: 1248, startPoint y: 173, endPoint x: 330, endPoint y: 594, distance: 1009.9
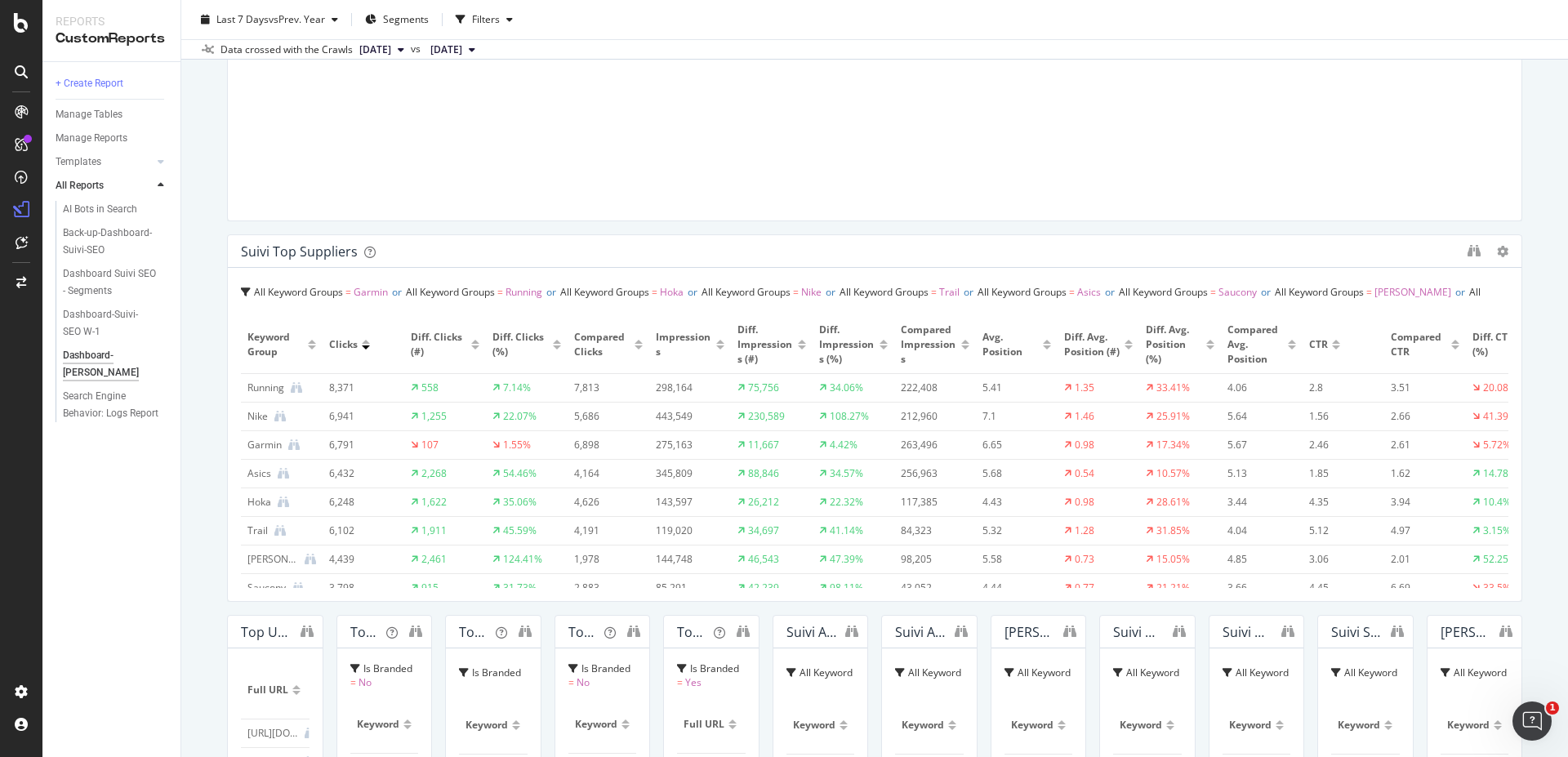
scroll to position [0, 0]
